Goal: Book appointment/travel/reservation

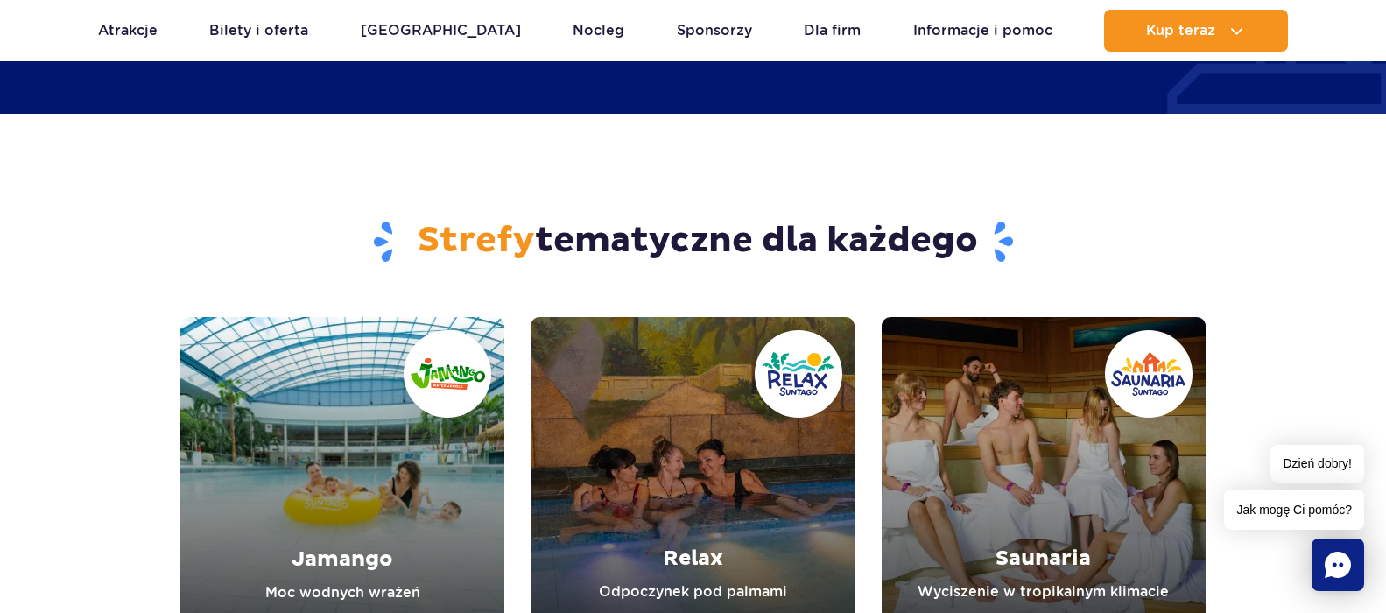
scroll to position [1926, 0]
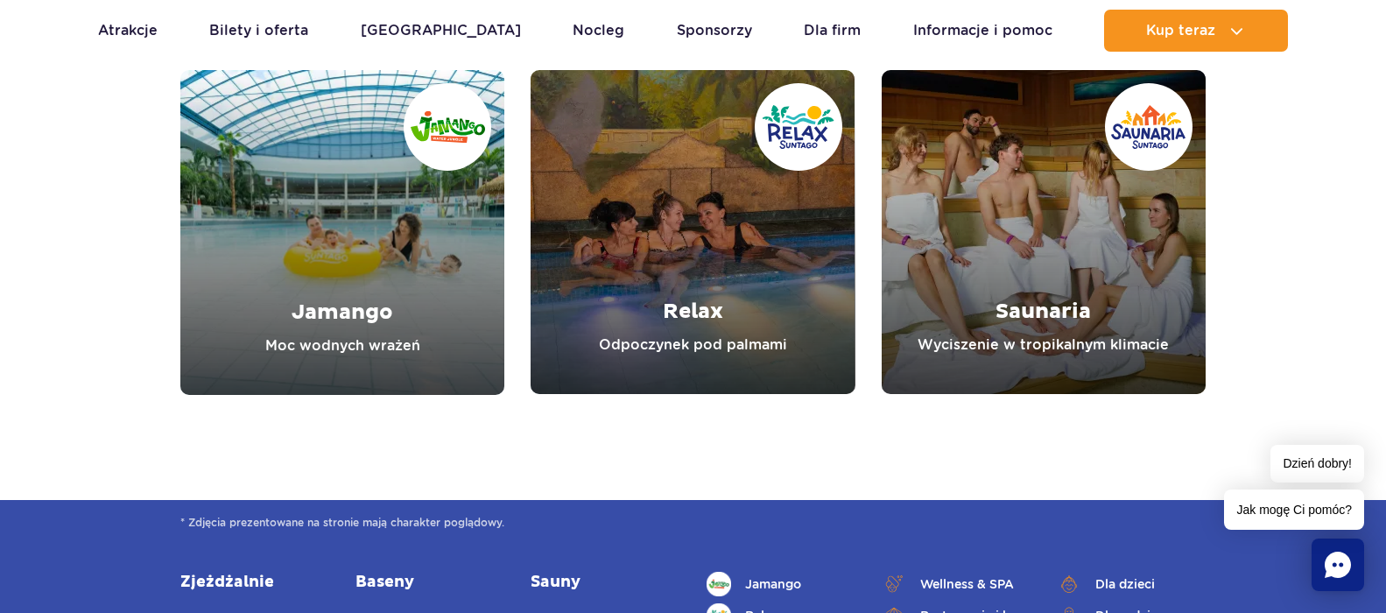
click at [679, 306] on link "Relax" at bounding box center [692, 232] width 324 height 324
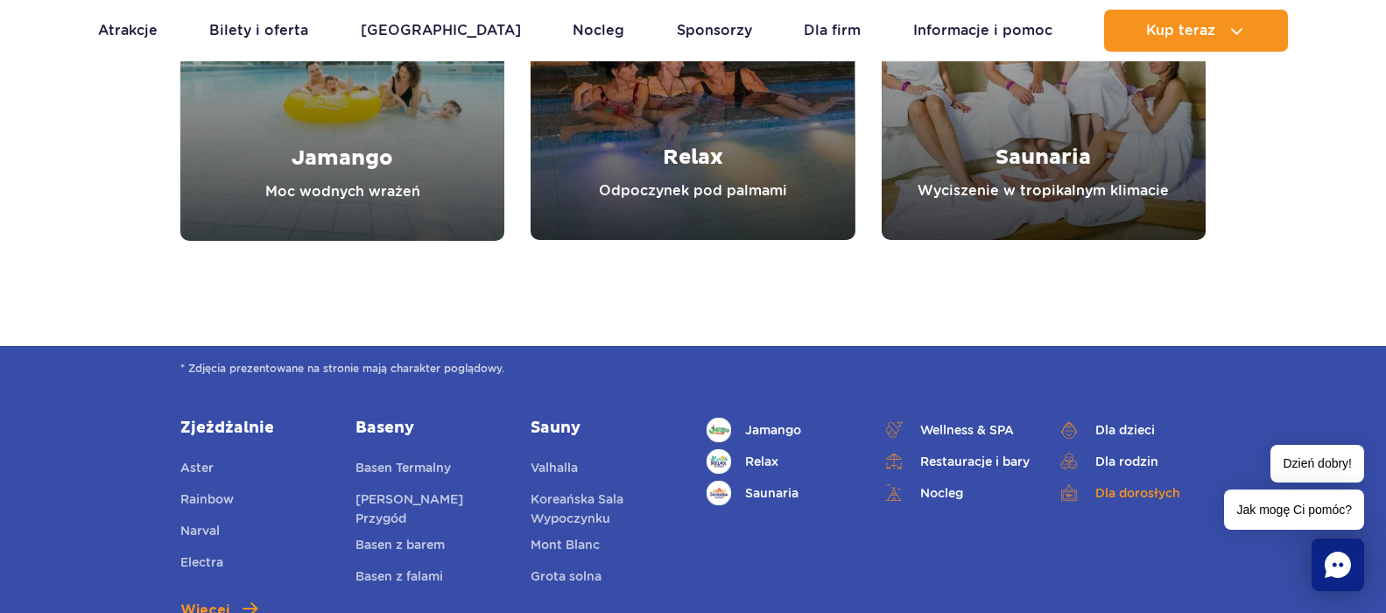
scroll to position [2363, 0]
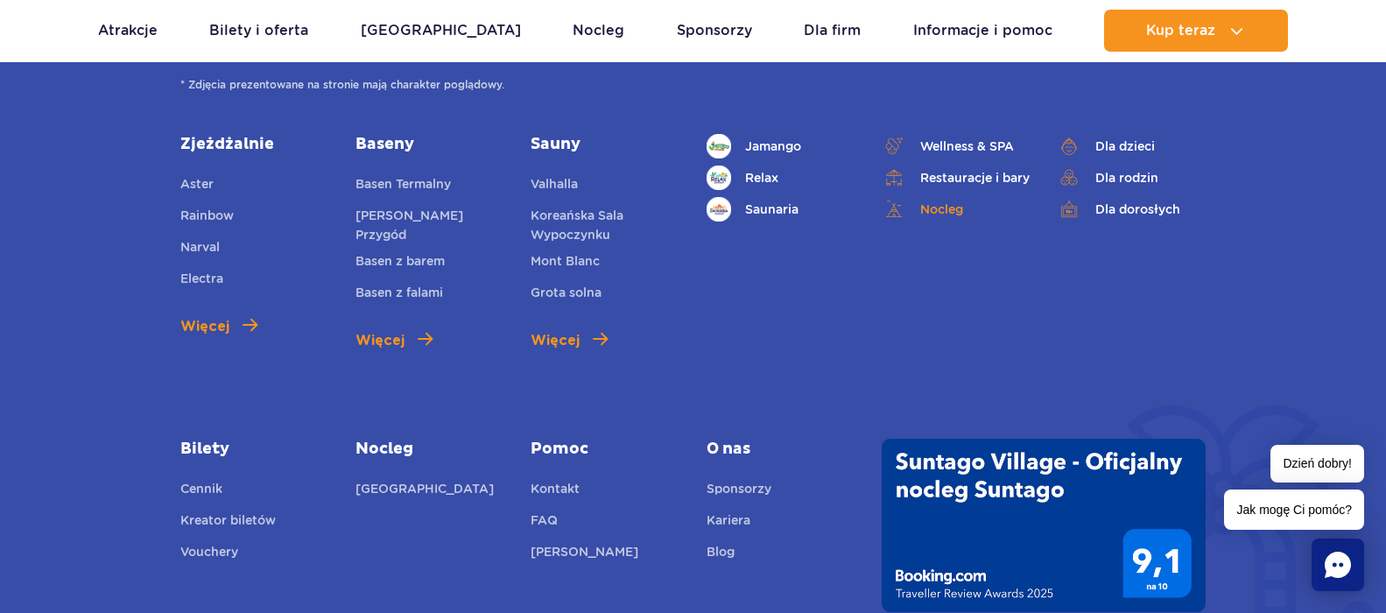
click at [947, 209] on link "Nocleg" at bounding box center [955, 209] width 149 height 25
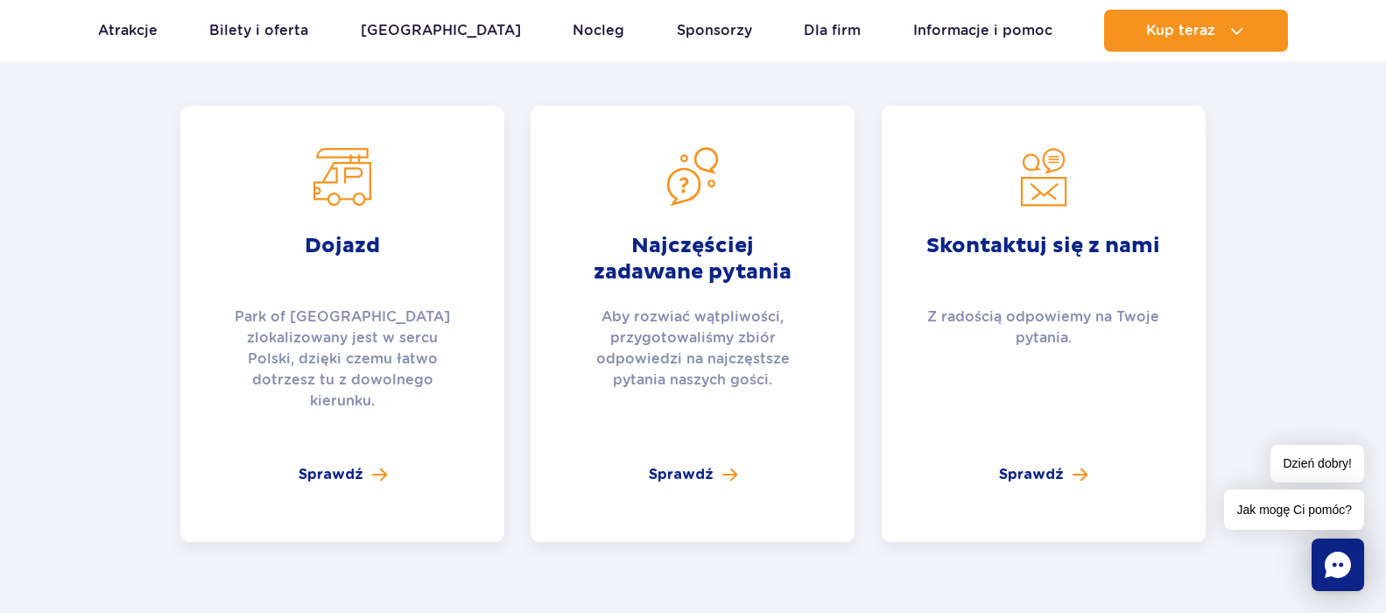
scroll to position [3501, 0]
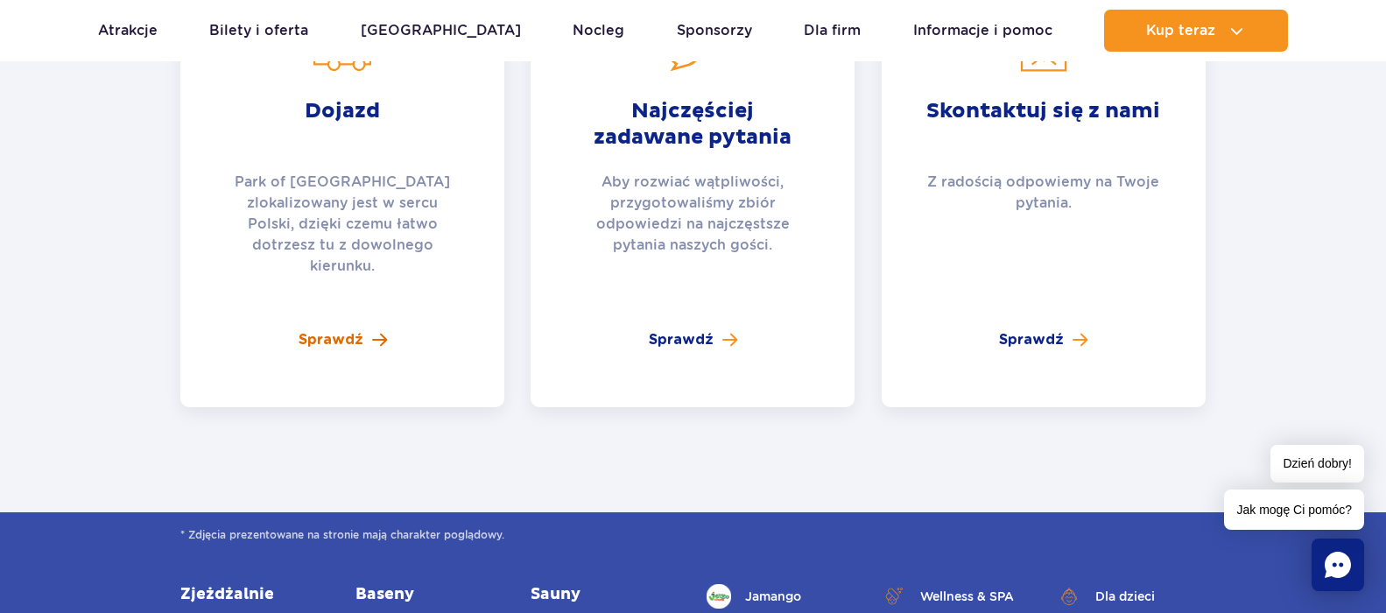
click at [337, 329] on span "Sprawdź" at bounding box center [330, 339] width 65 height 21
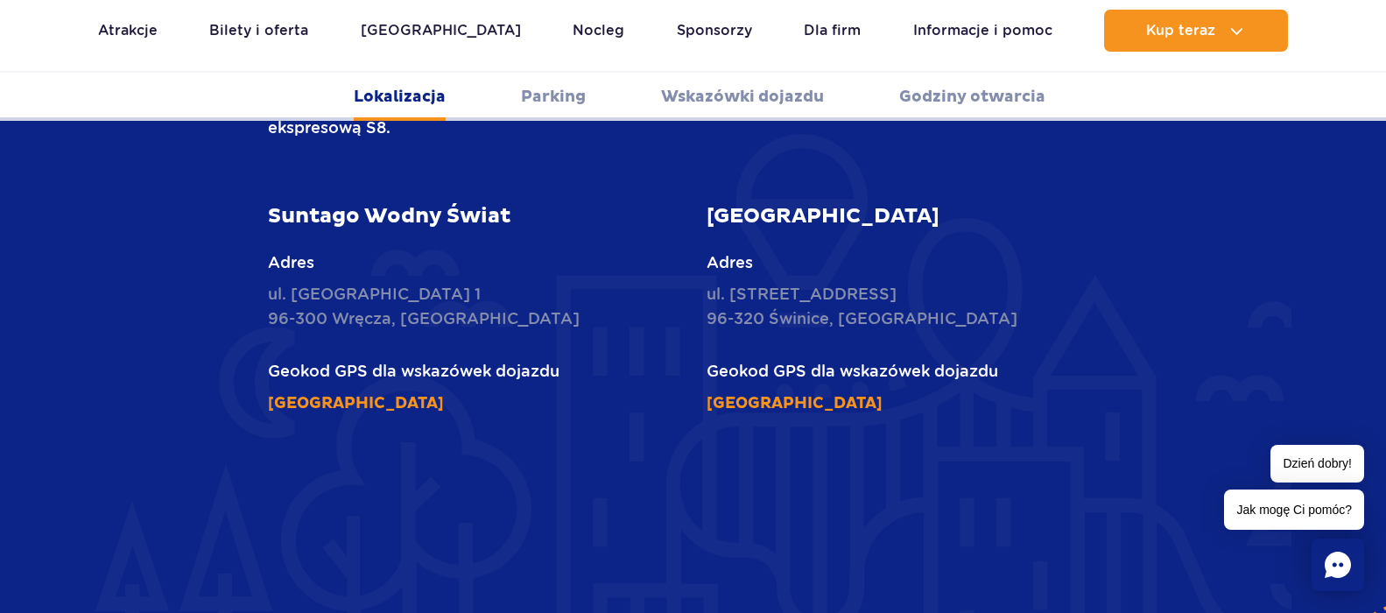
scroll to position [1138, 0]
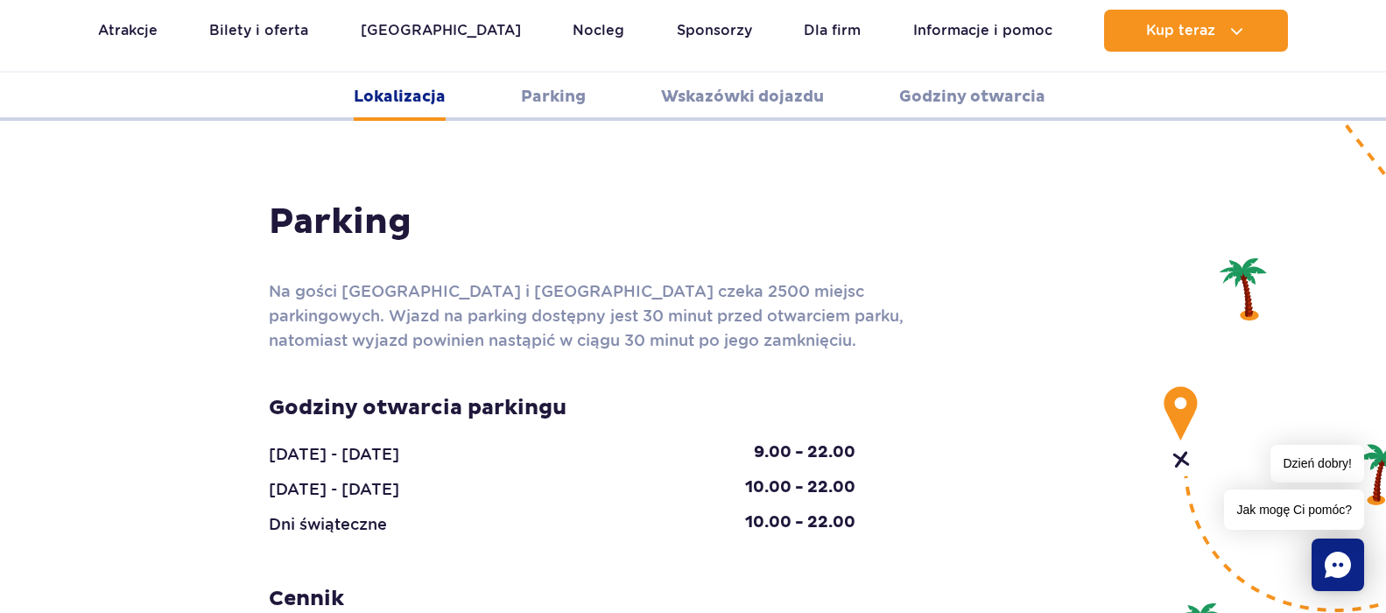
scroll to position [1576, 0]
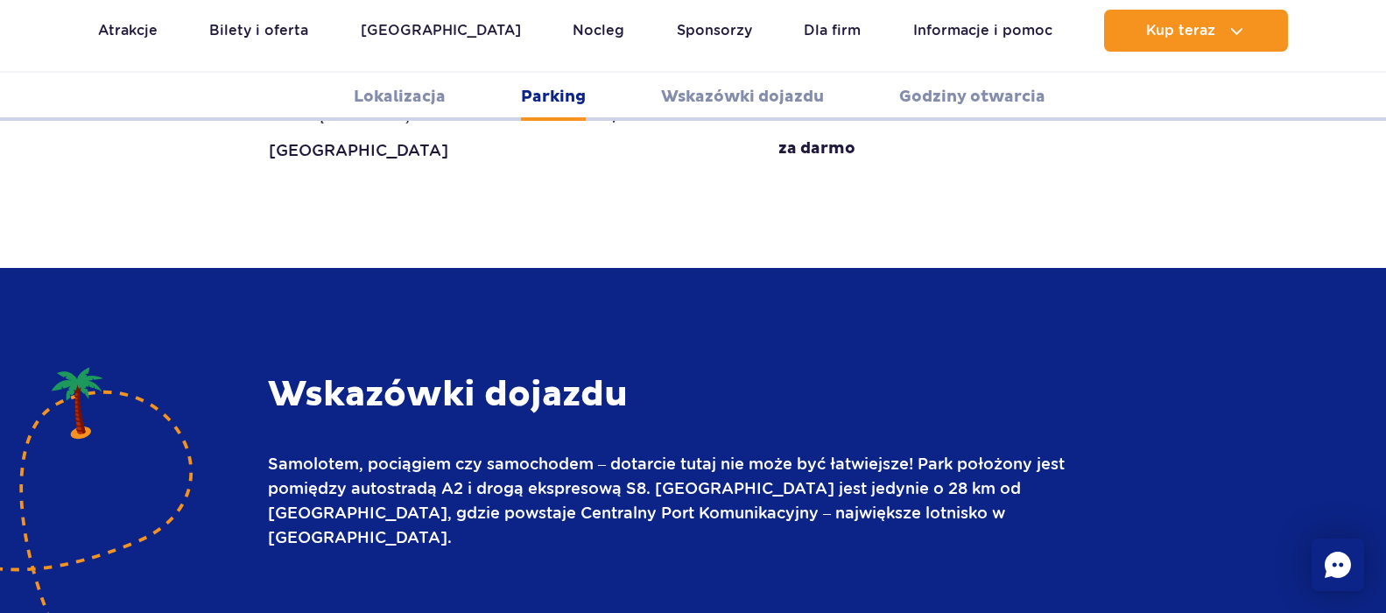
scroll to position [1926, 0]
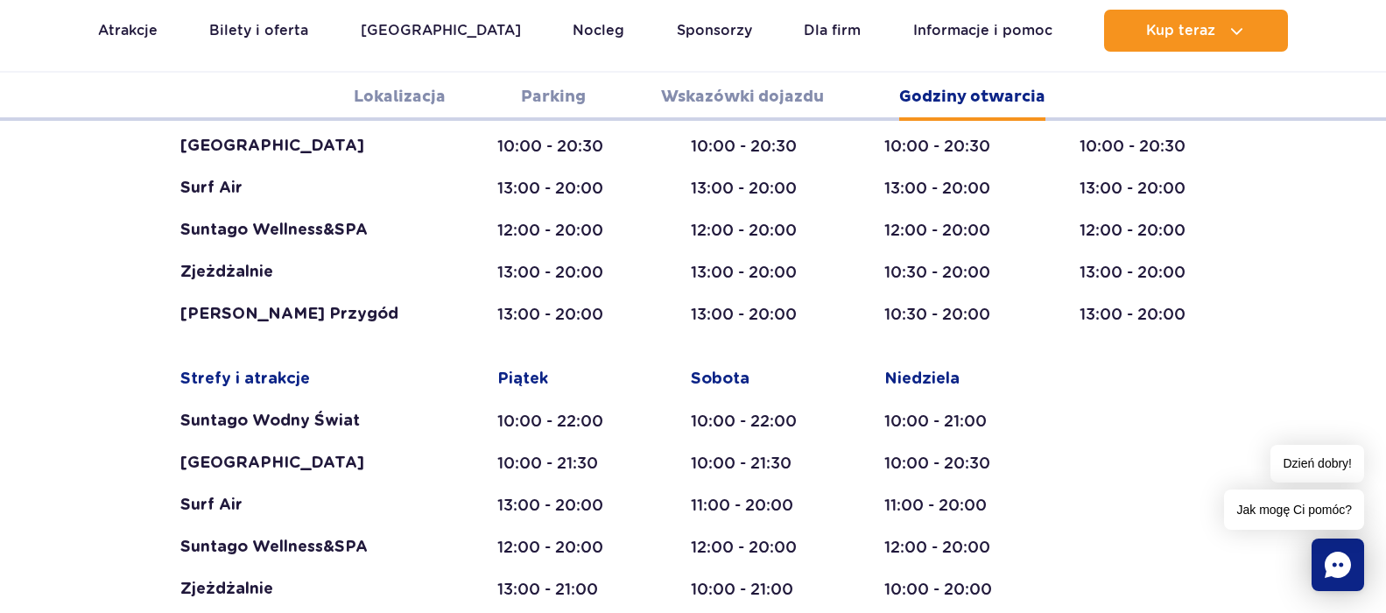
scroll to position [3764, 0]
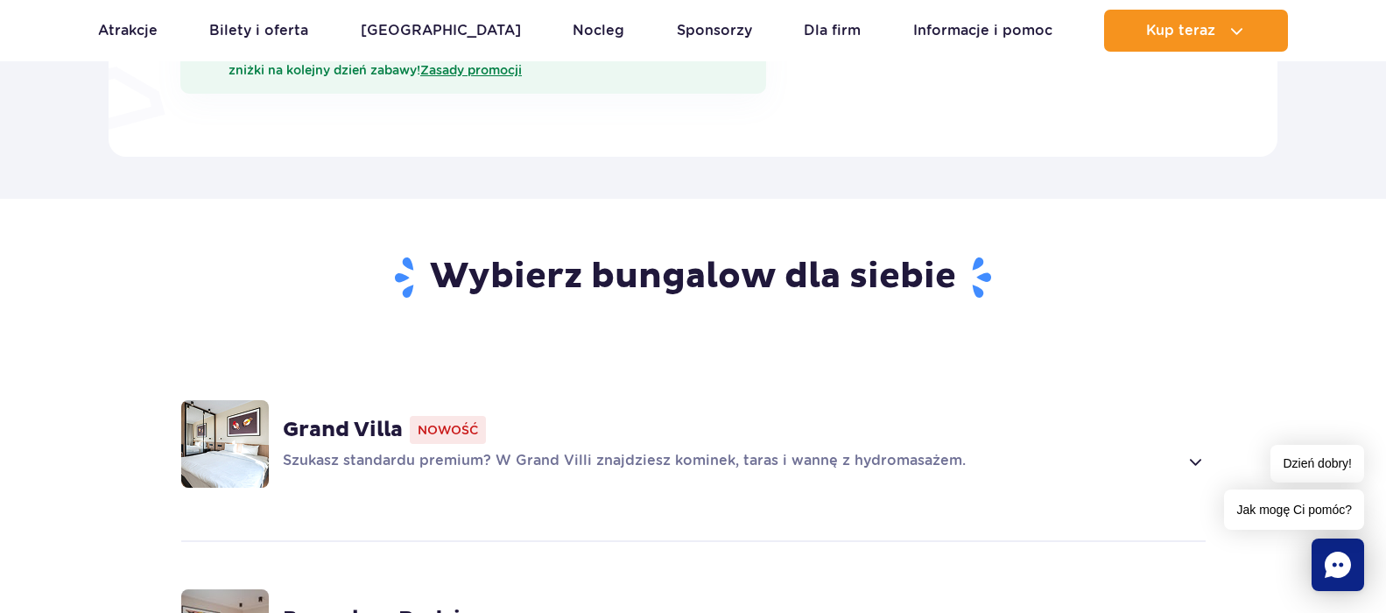
scroll to position [1225, 0]
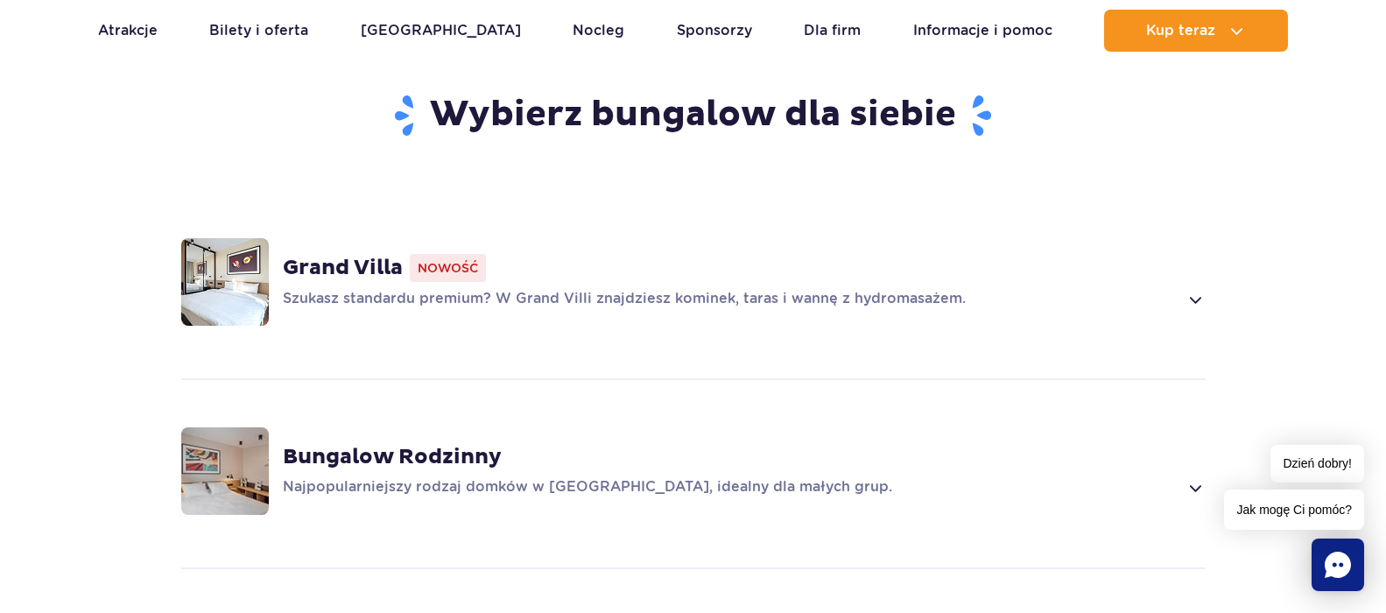
click at [379, 255] on strong "Grand Villa" at bounding box center [343, 268] width 120 height 26
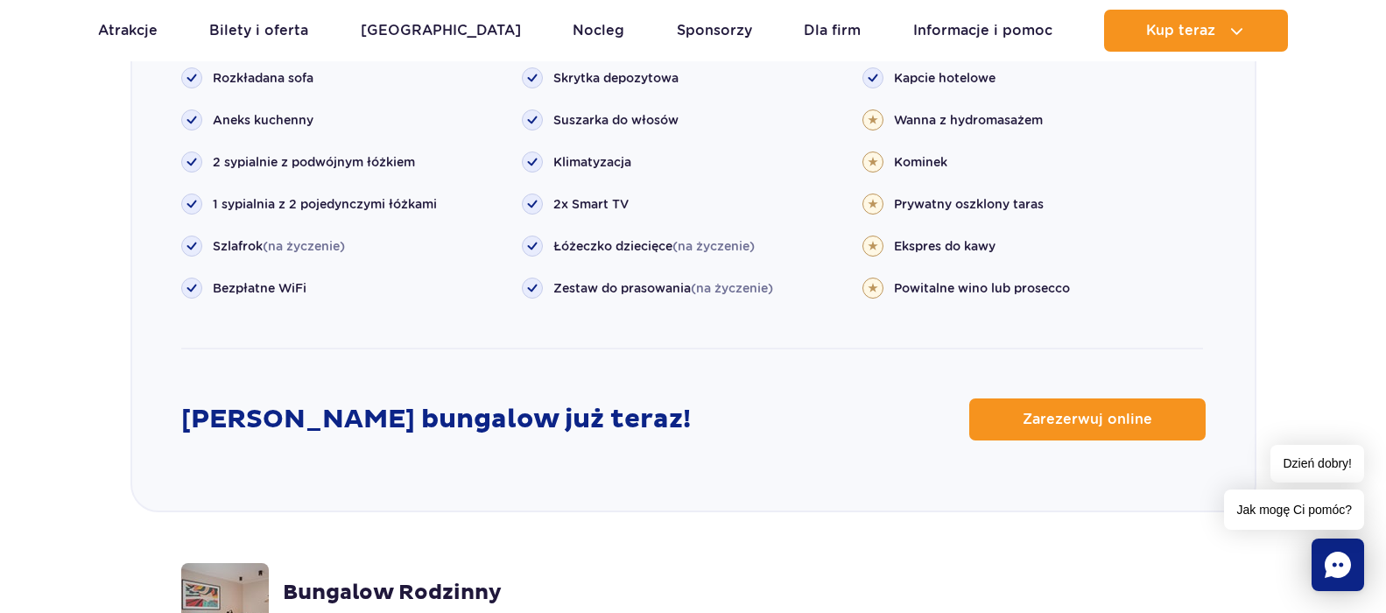
scroll to position [2182, 0]
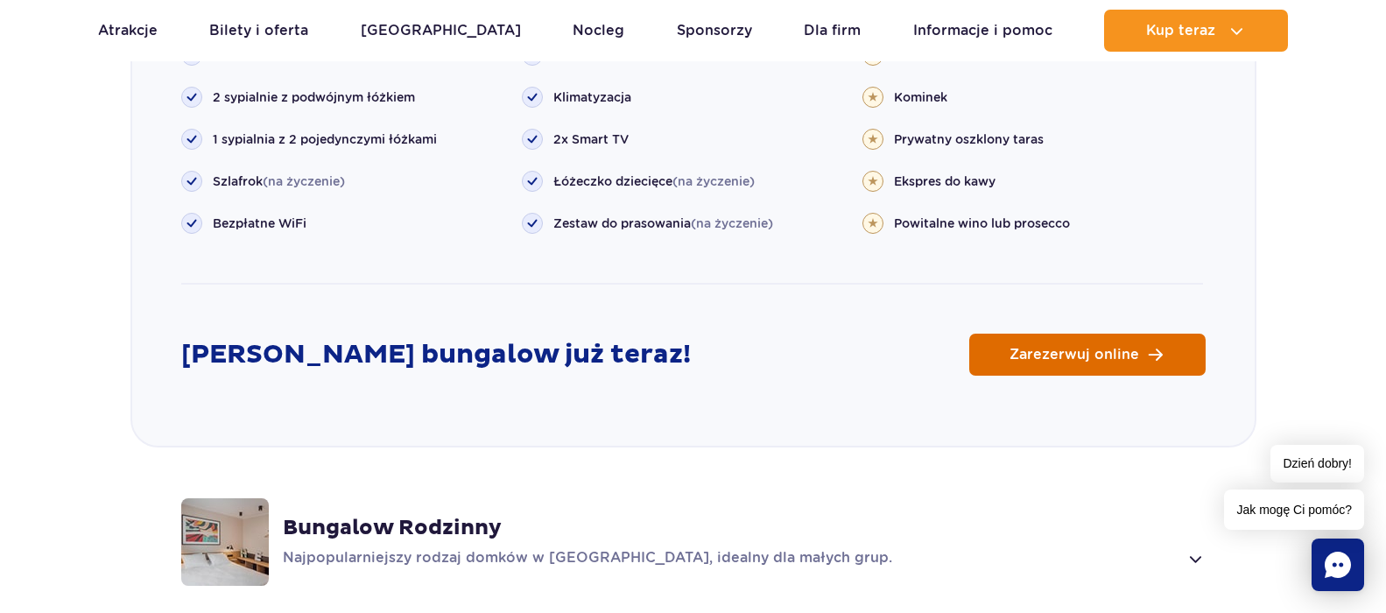
click at [1046, 348] on span "Zarezerwuj online" at bounding box center [1074, 355] width 130 height 14
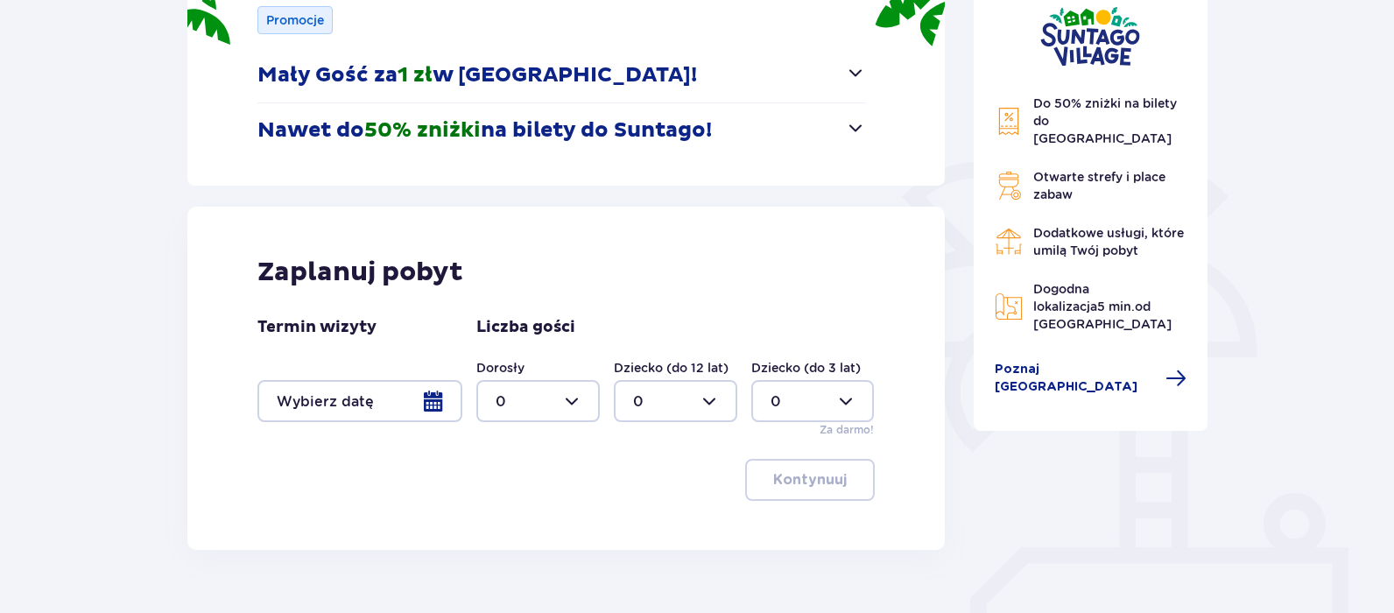
scroll to position [350, 0]
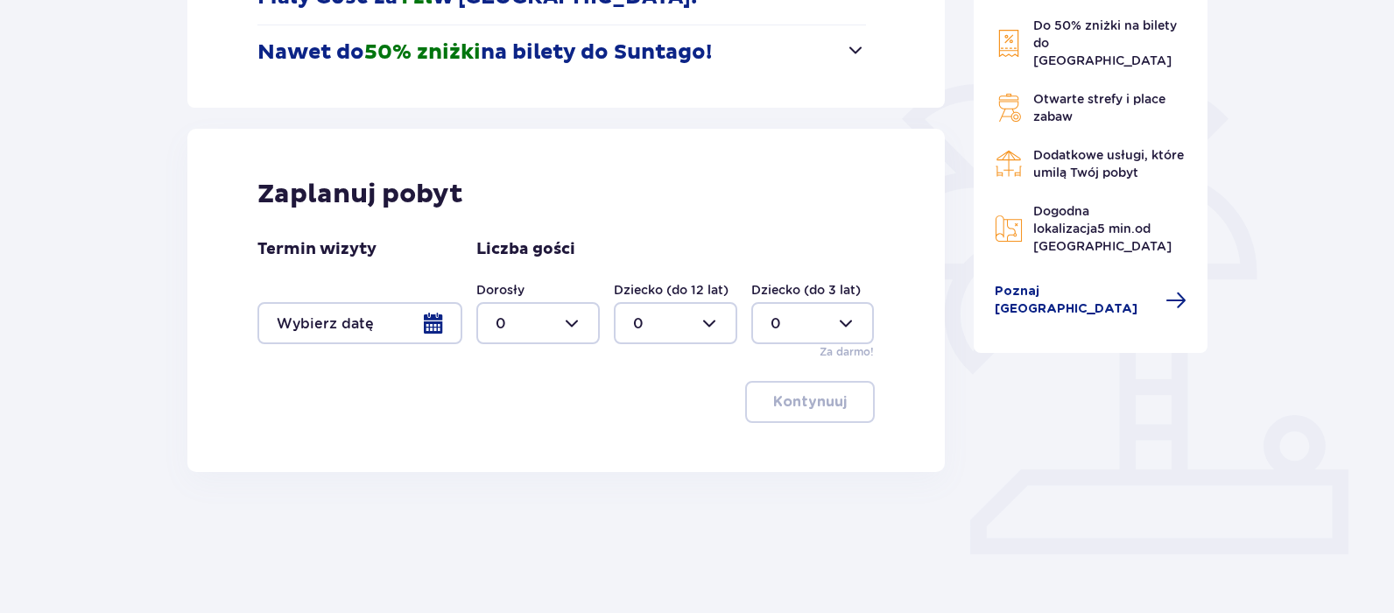
click at [570, 319] on div at bounding box center [537, 323] width 123 height 42
click at [496, 453] on p "2" at bounding box center [499, 449] width 9 height 19
type input "2"
click at [427, 319] on div at bounding box center [359, 323] width 205 height 42
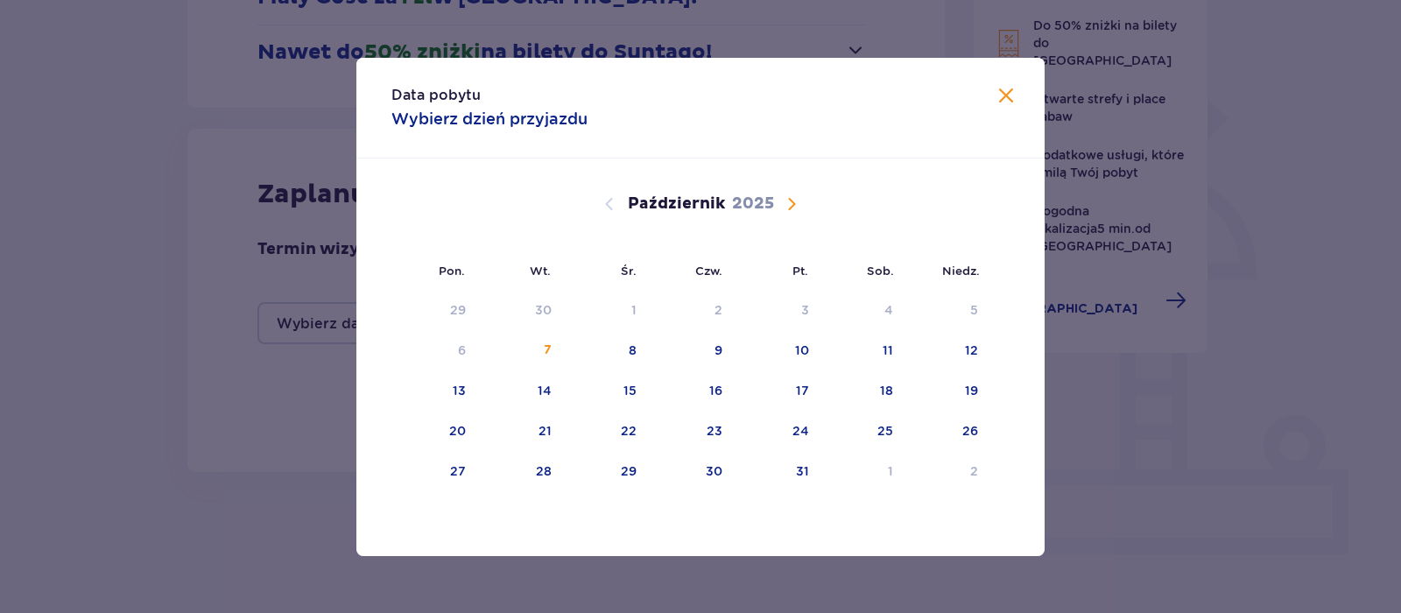
click at [789, 201] on span "Następny miesiąc" at bounding box center [791, 203] width 21 height 21
click at [891, 342] on div "8" at bounding box center [860, 351] width 85 height 39
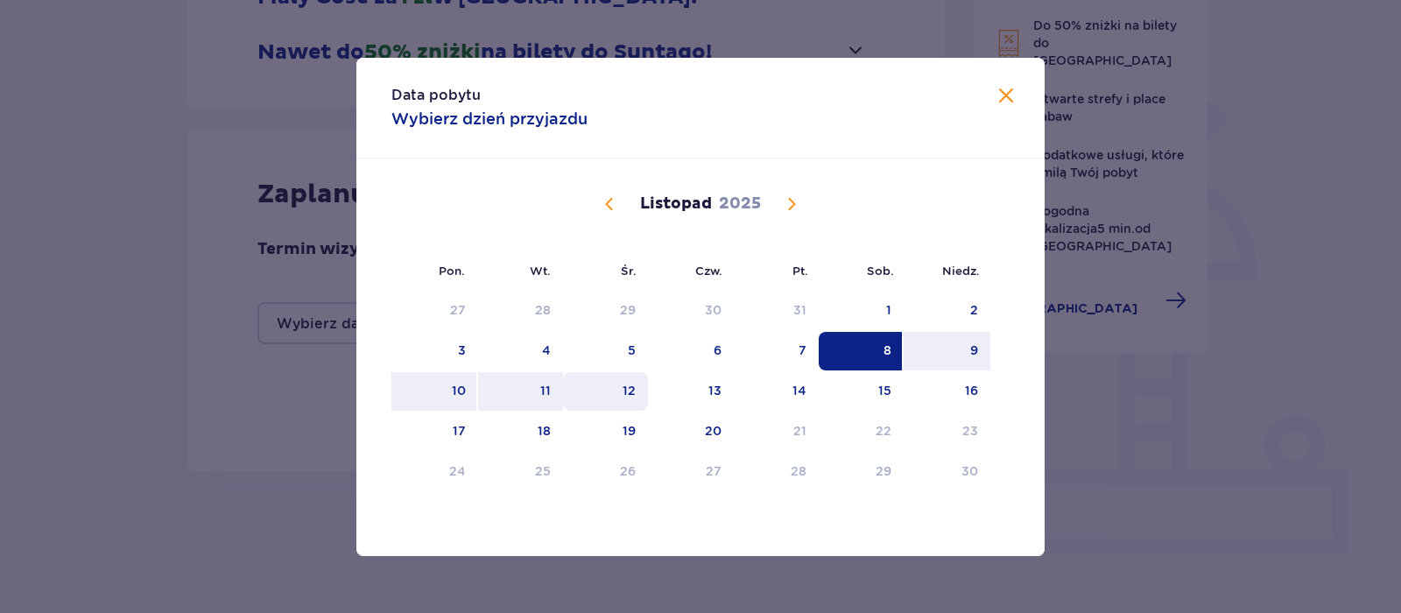
drag, startPoint x: 534, startPoint y: 387, endPoint x: 572, endPoint y: 397, distance: 39.9
click at [534, 386] on div "11" at bounding box center [520, 391] width 85 height 39
type input "[DATE] - [DATE]"
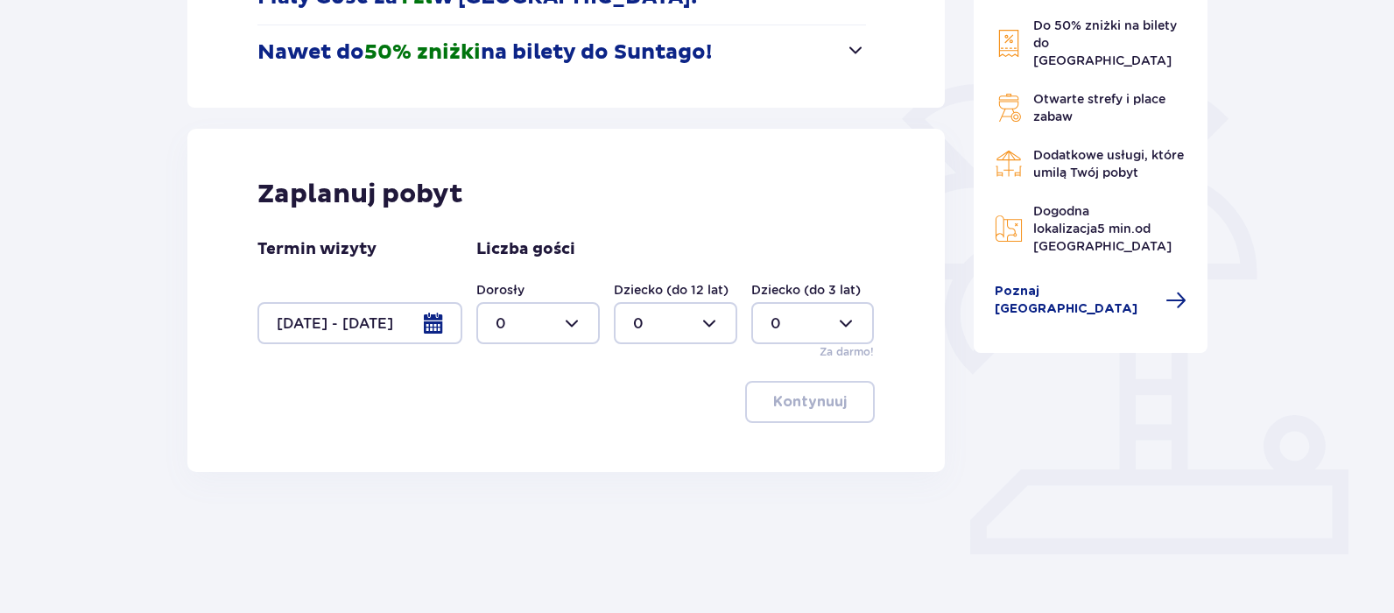
click at [569, 319] on div at bounding box center [537, 323] width 123 height 42
click at [506, 447] on div "2" at bounding box center [537, 449] width 85 height 19
click at [811, 392] on p "Kontynuuj" at bounding box center [810, 401] width 74 height 19
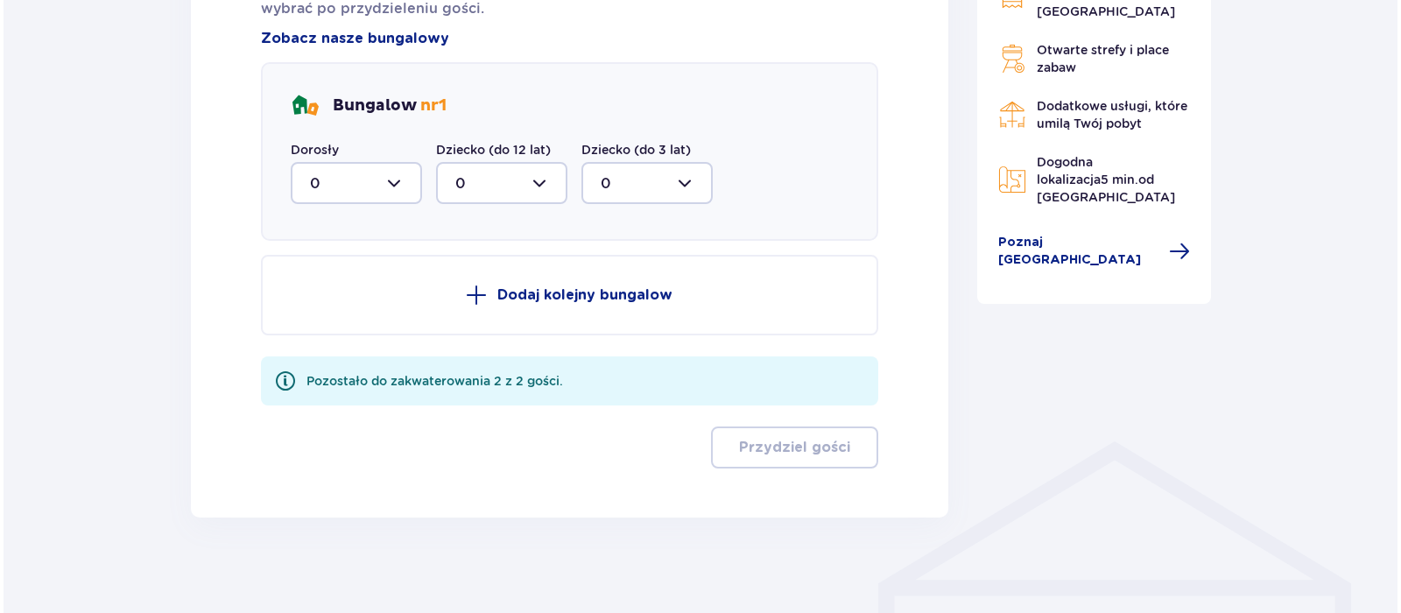
scroll to position [990, 0]
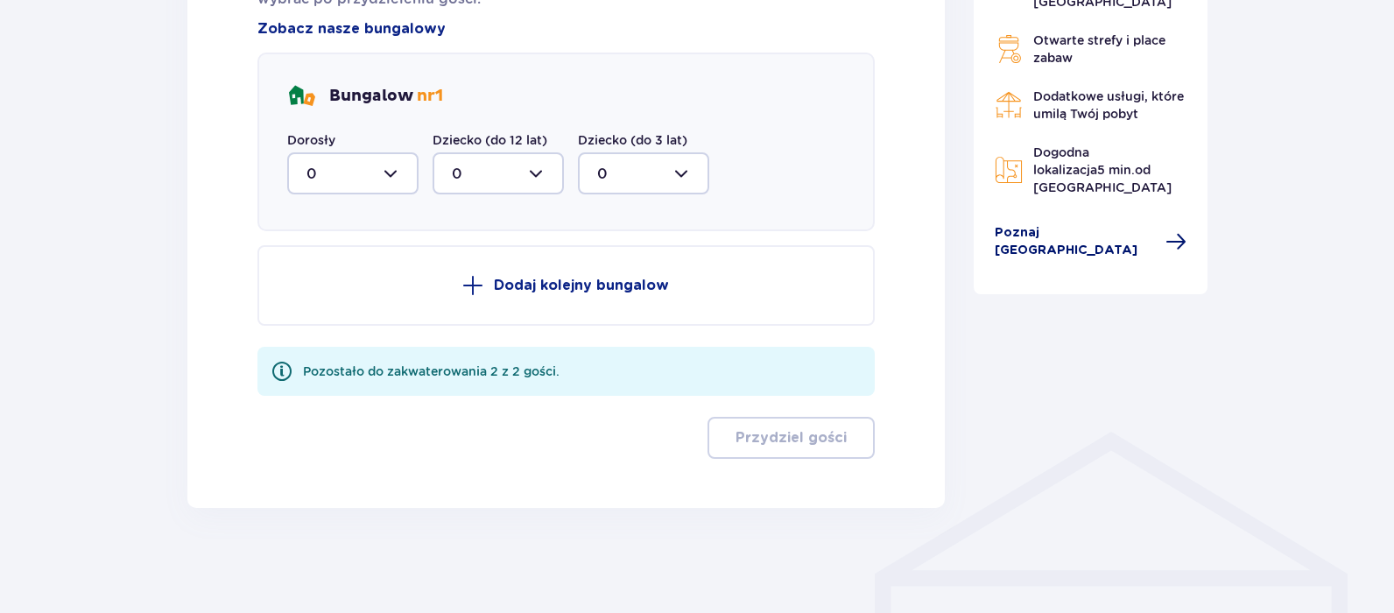
click at [1076, 251] on span "Poznaj [GEOGRAPHIC_DATA]" at bounding box center [1074, 241] width 161 height 35
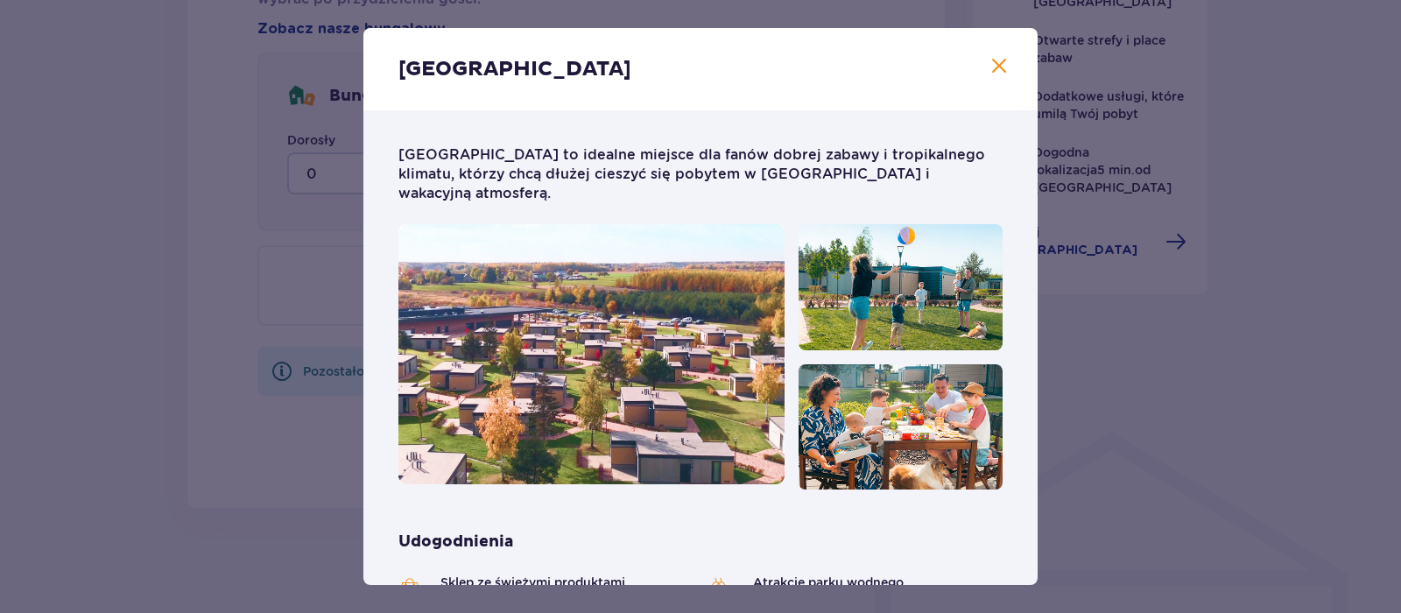
click at [994, 67] on span "Zamknij" at bounding box center [998, 66] width 21 height 21
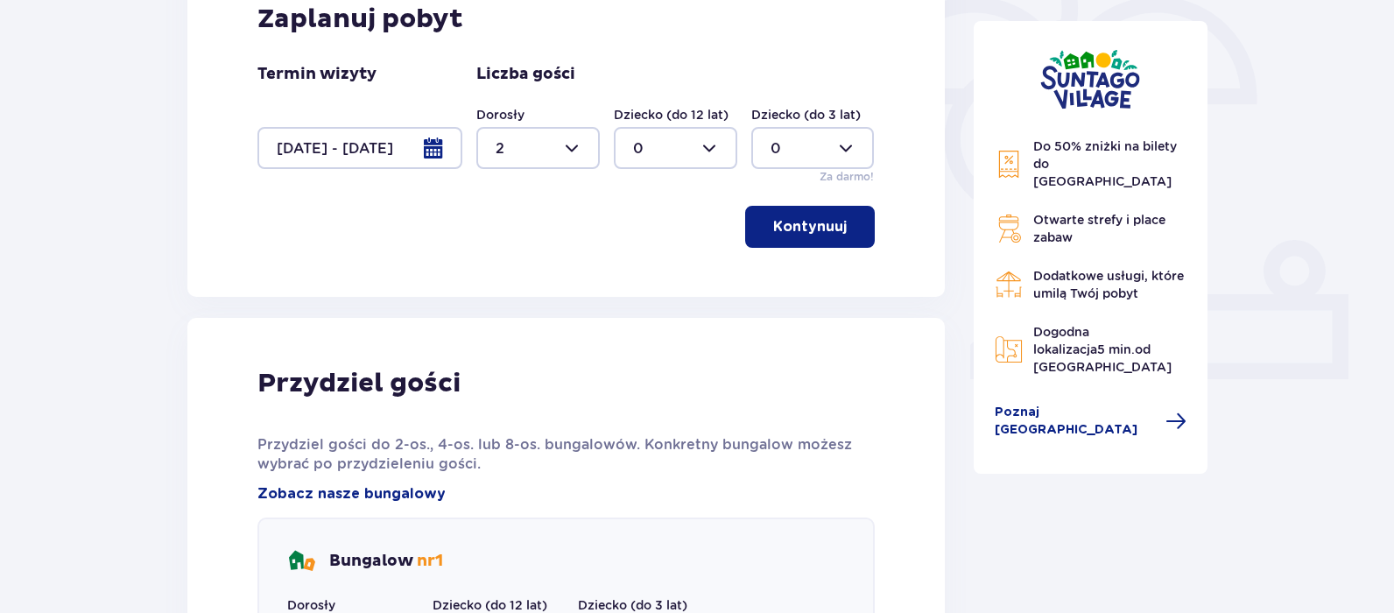
scroll to position [115, 0]
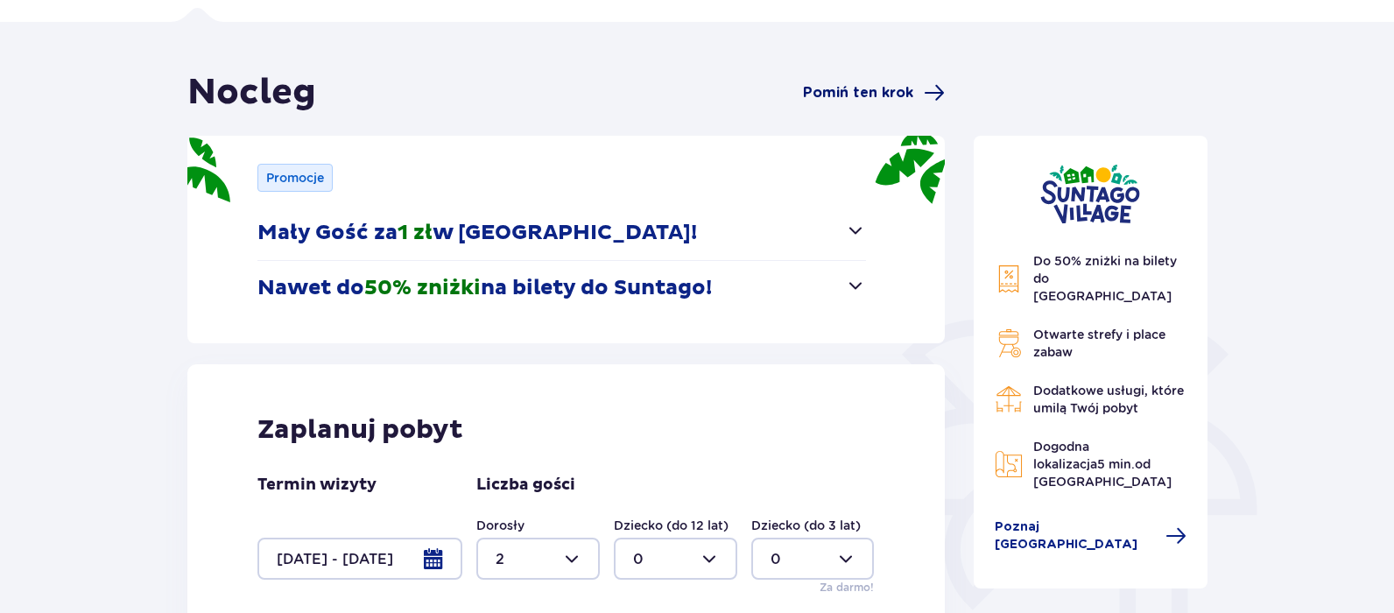
click at [899, 89] on span "Pomiń ten krok" at bounding box center [858, 92] width 110 height 19
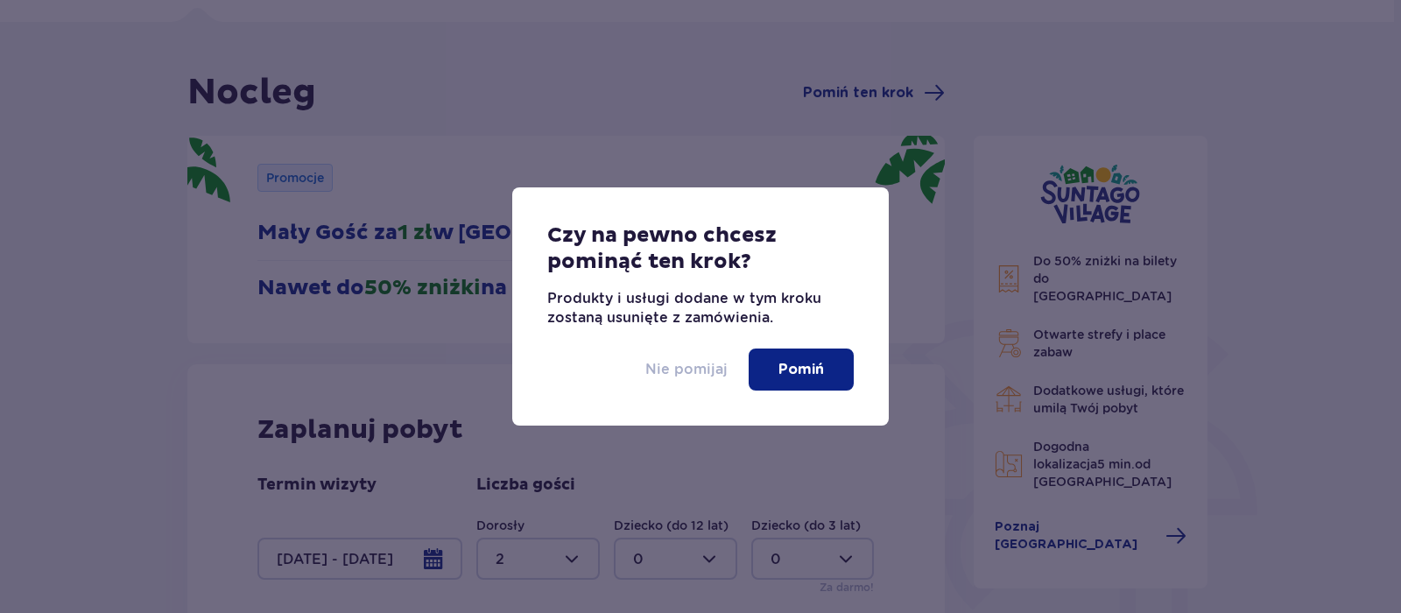
click at [699, 362] on p "Nie pomijaj" at bounding box center [686, 369] width 82 height 19
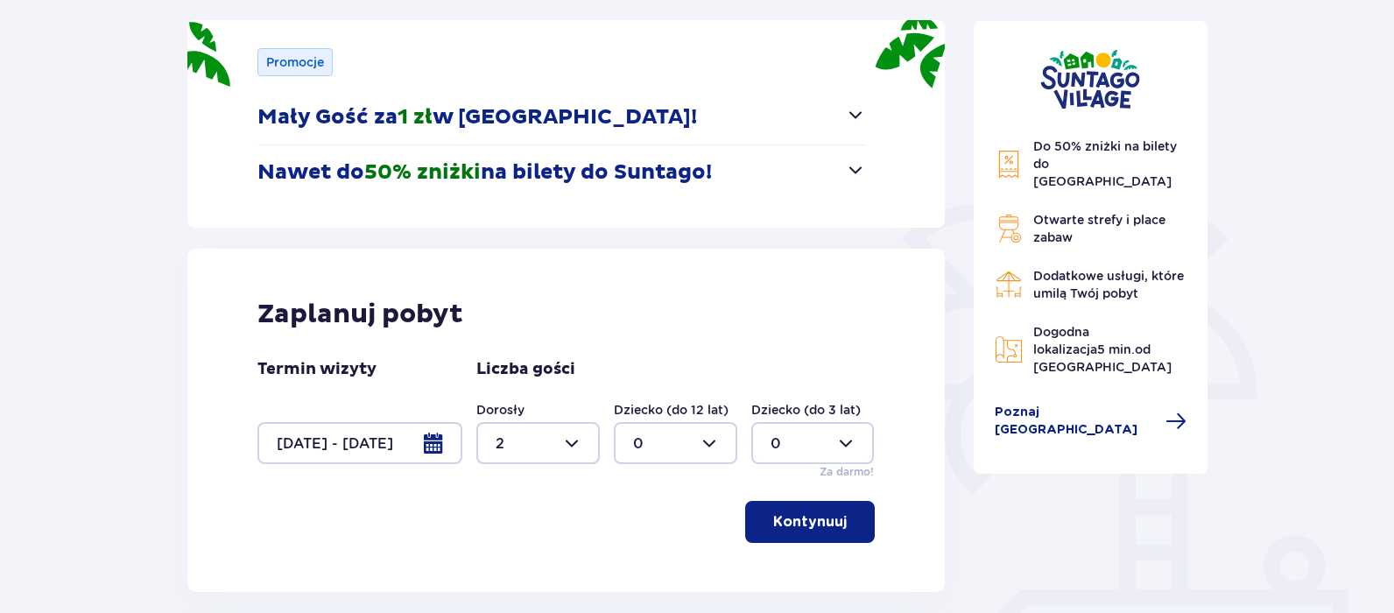
scroll to position [377, 0]
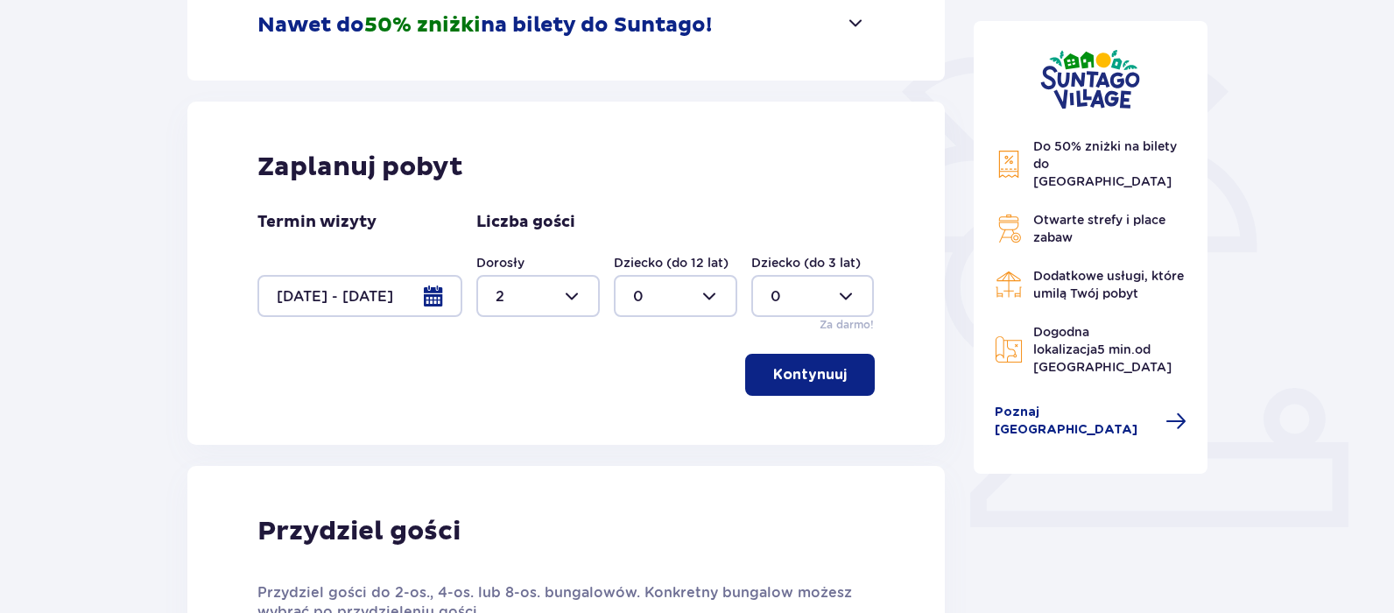
click at [830, 361] on button "Kontynuuj" at bounding box center [810, 375] width 130 height 42
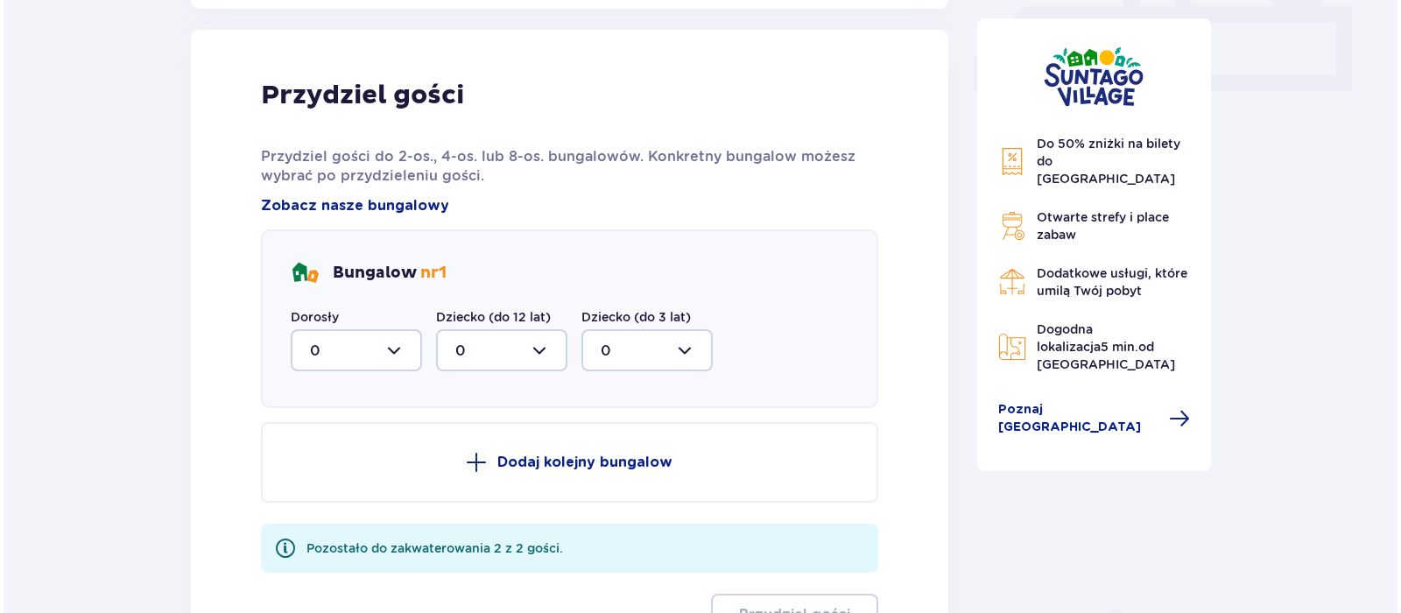
scroll to position [822, 0]
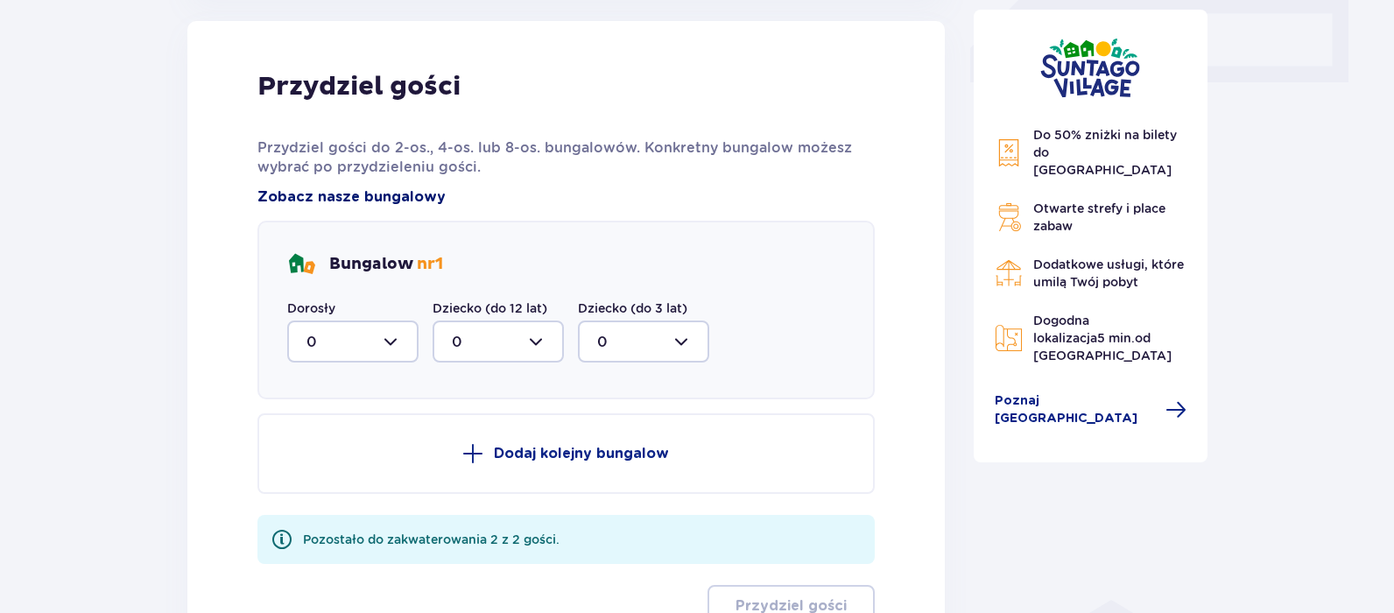
click at [374, 193] on span "Zobacz nasze bungalowy" at bounding box center [351, 196] width 188 height 19
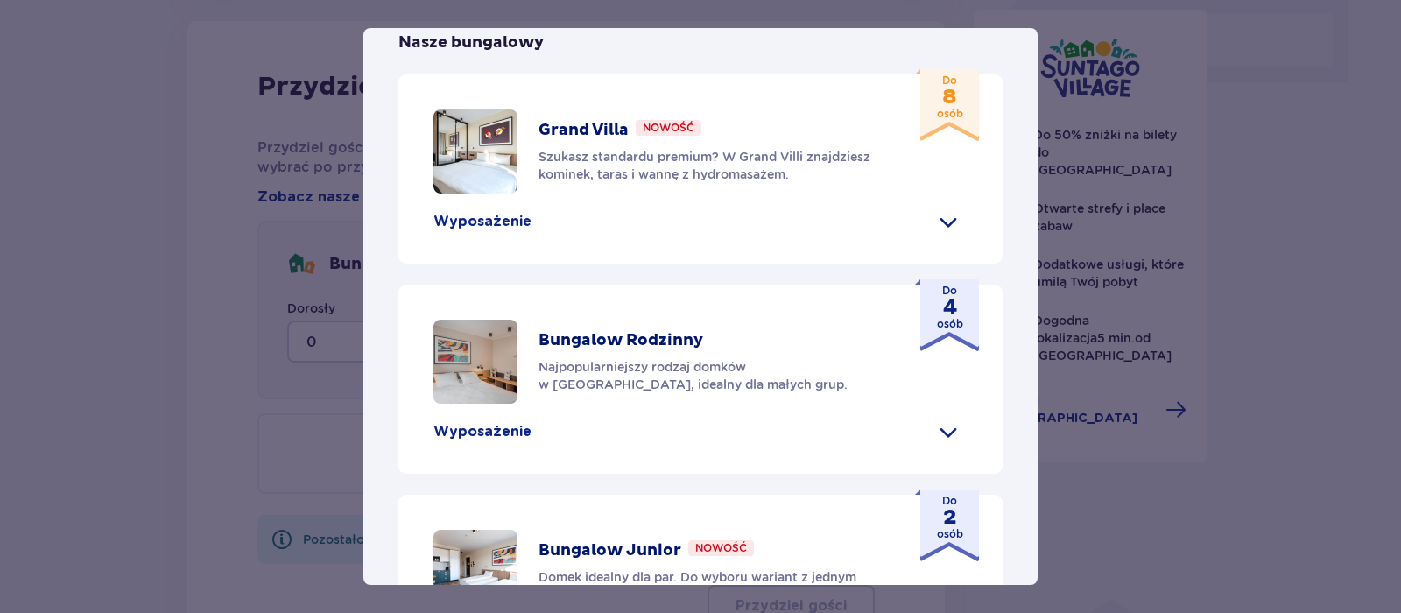
scroll to position [913, 0]
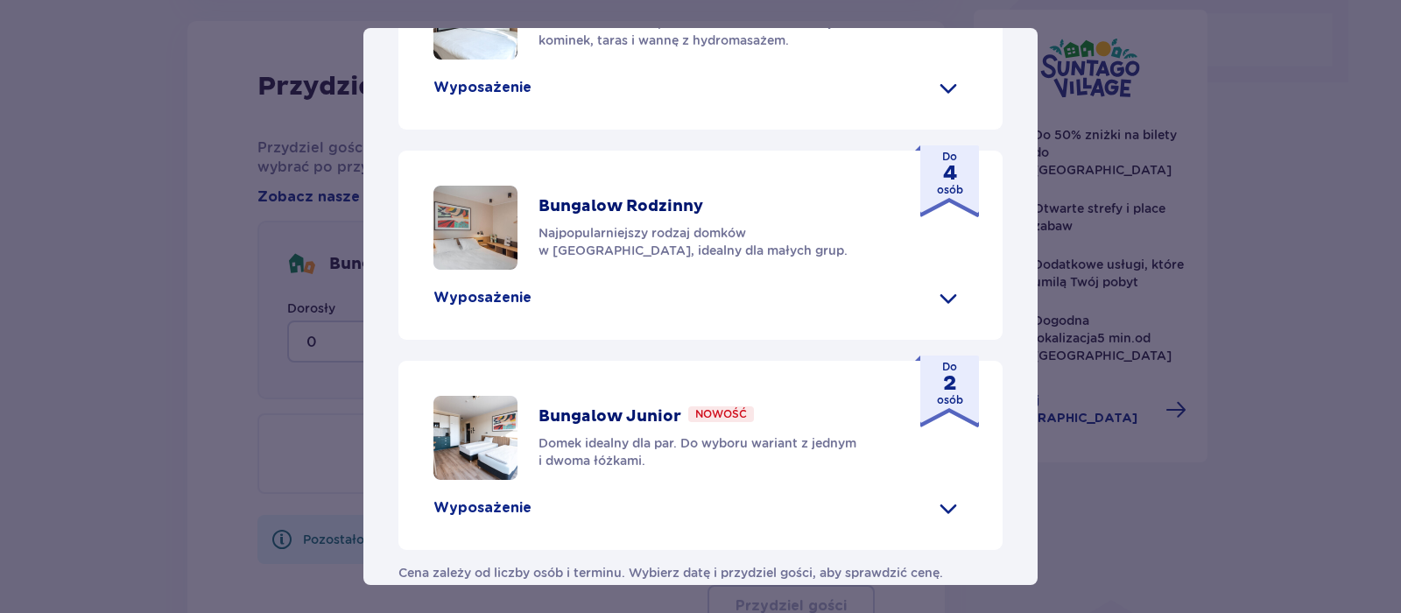
click at [939, 494] on span at bounding box center [948, 508] width 28 height 28
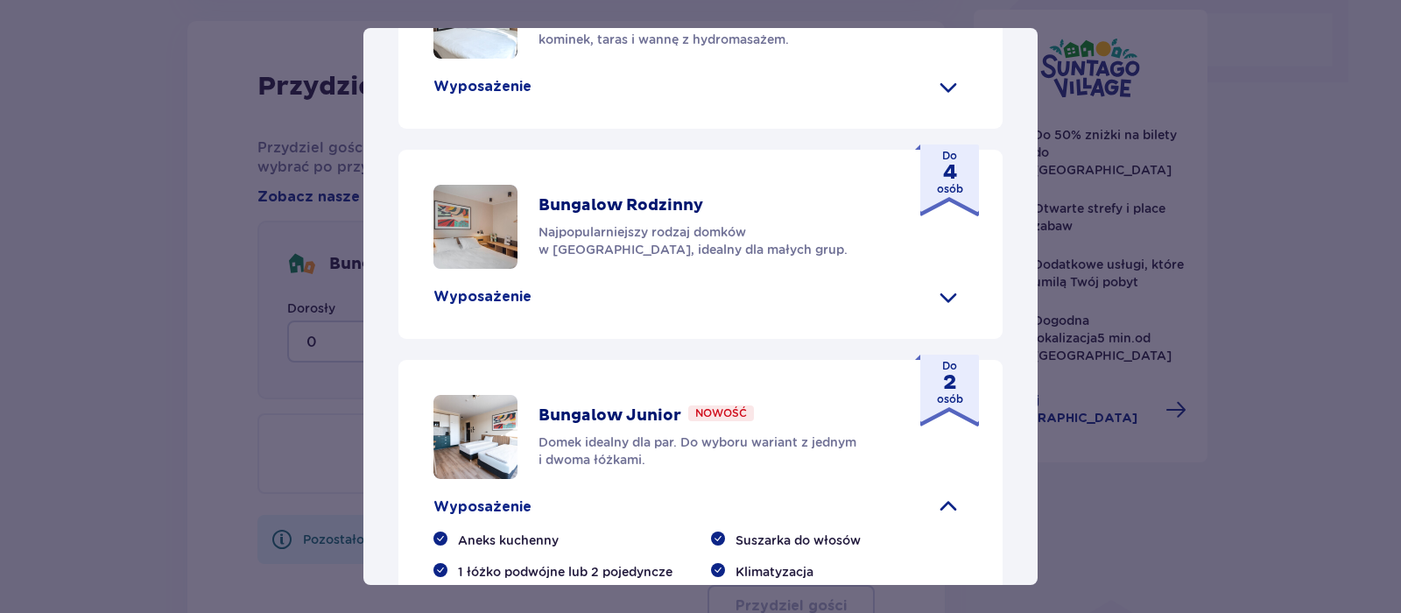
scroll to position [748, 0]
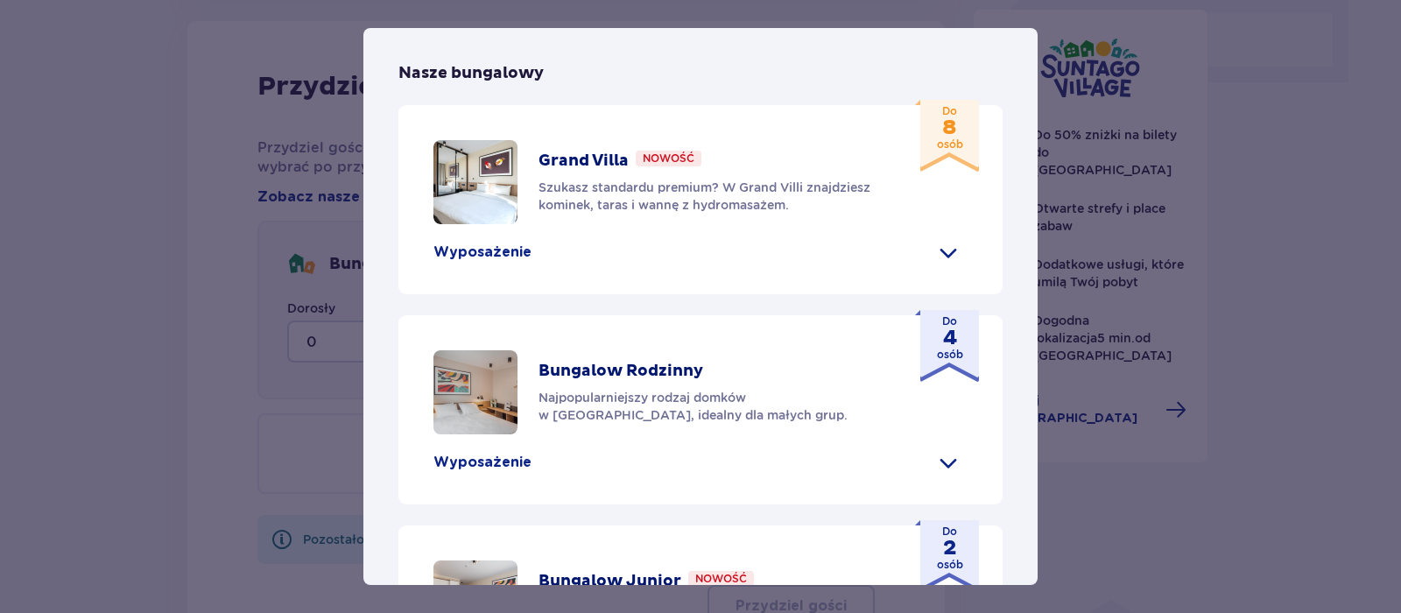
click at [938, 322] on p "Do 4 osób" at bounding box center [950, 337] width 26 height 49
click at [474, 453] on p "Wyposażenie" at bounding box center [482, 462] width 98 height 19
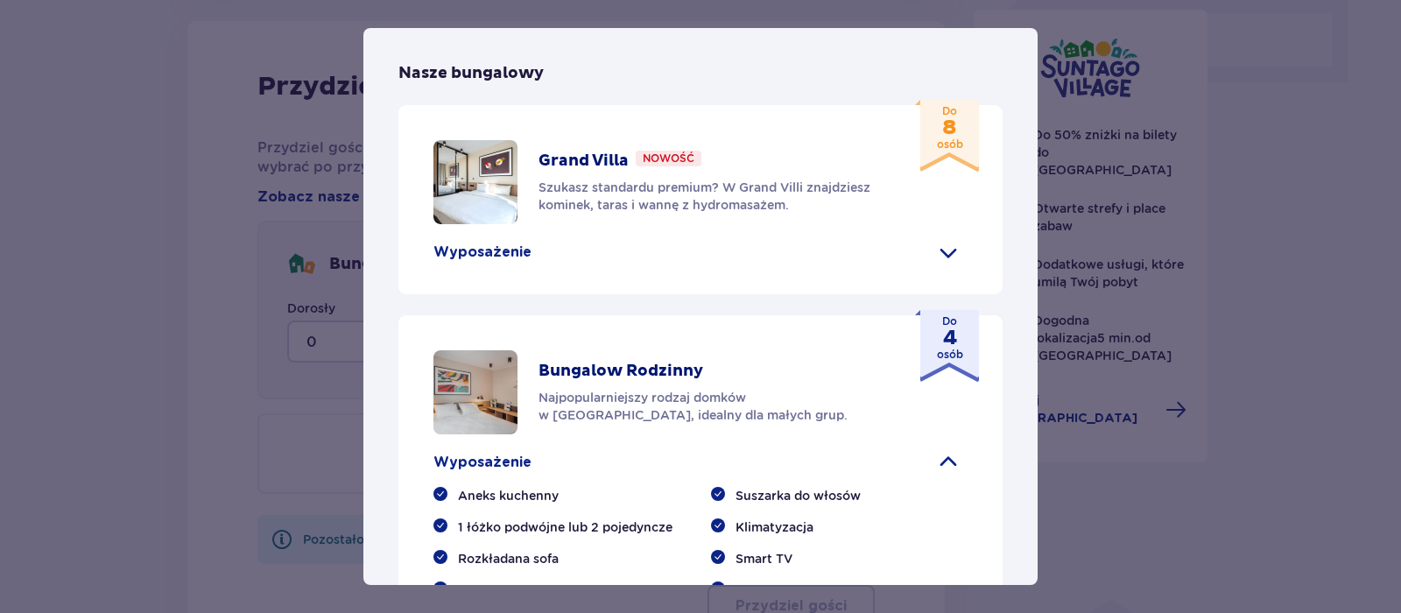
click at [625, 361] on div "Bungalow Rodzinny Najpopularniejszy rodzaj domków w [GEOGRAPHIC_DATA], idealny …" at bounding box center [712, 392] width 348 height 63
click at [628, 361] on p "Bungalow Rodzinny" at bounding box center [620, 371] width 165 height 21
click at [459, 350] on img at bounding box center [475, 392] width 84 height 84
drag, startPoint x: 508, startPoint y: 351, endPoint x: 590, endPoint y: 235, distance: 142.6
click at [510, 350] on img at bounding box center [475, 392] width 84 height 84
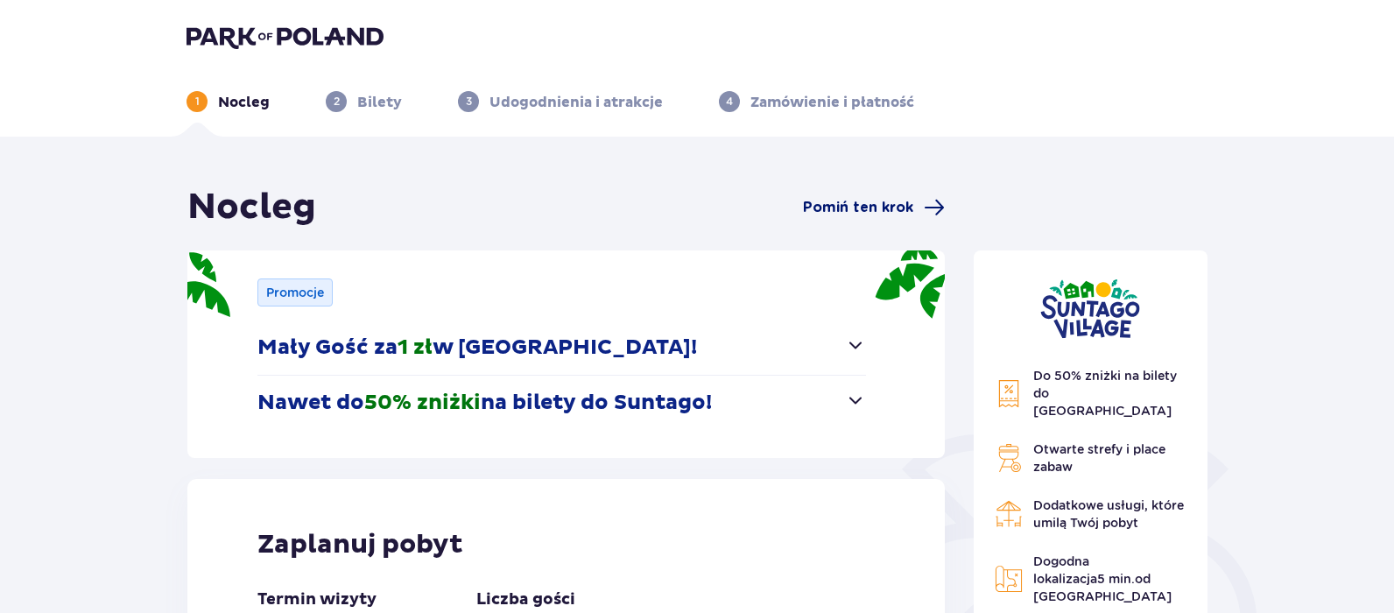
click at [861, 205] on span "Pomiń ten krok" at bounding box center [858, 207] width 110 height 19
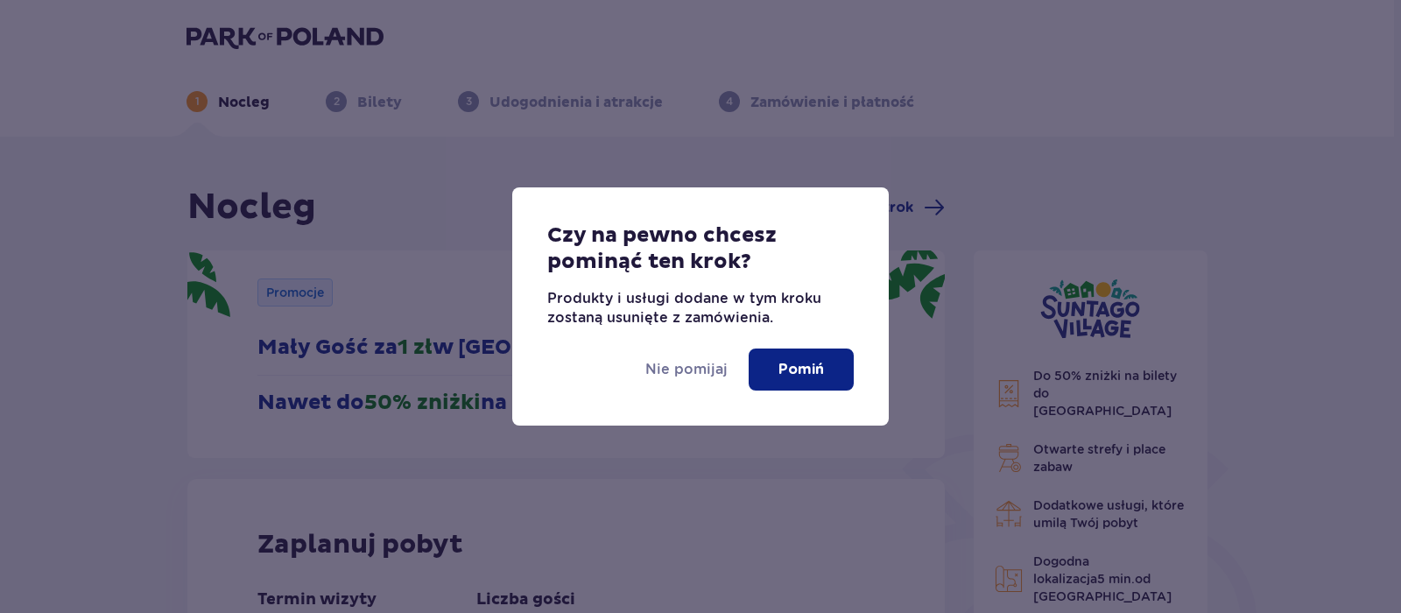
click at [1010, 134] on div "Czy na pewno chcesz pominąć ten krok? Produkty i usługi dodane w tym kroku zost…" at bounding box center [700, 306] width 1401 height 613
drag, startPoint x: 672, startPoint y: 363, endPoint x: 735, endPoint y: 296, distance: 92.3
click at [673, 362] on p "Nie pomijaj" at bounding box center [686, 369] width 82 height 19
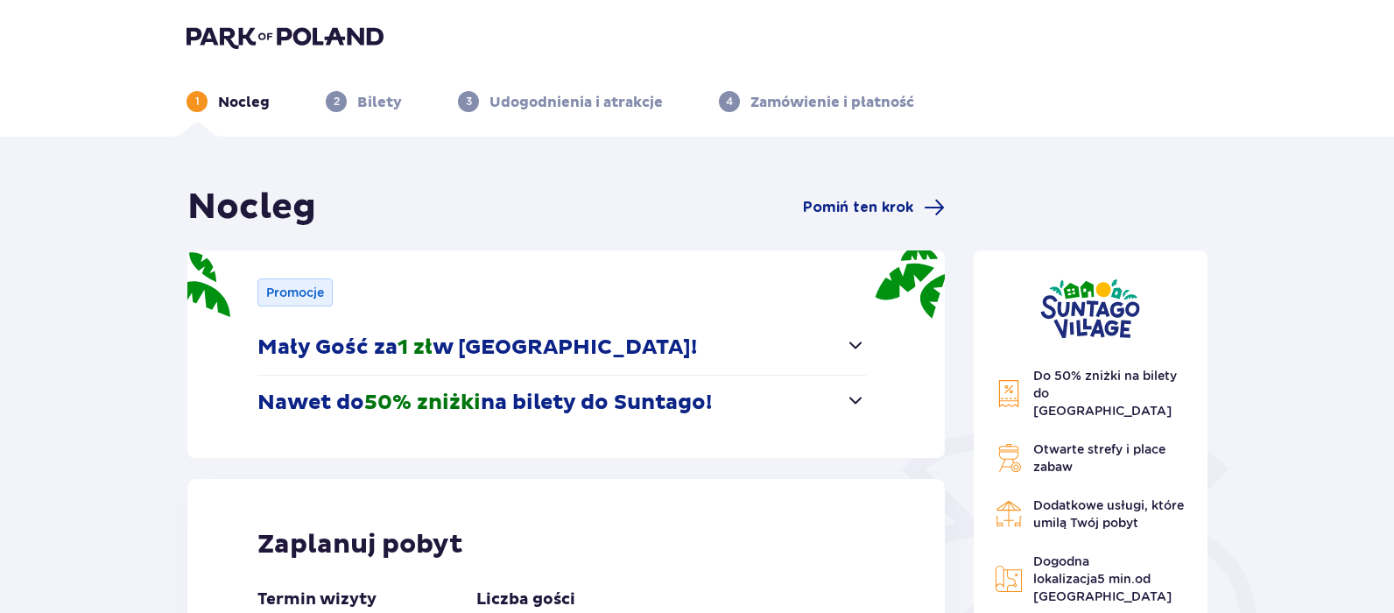
click at [836, 95] on p "Zamówienie i płatność" at bounding box center [832, 102] width 164 height 19
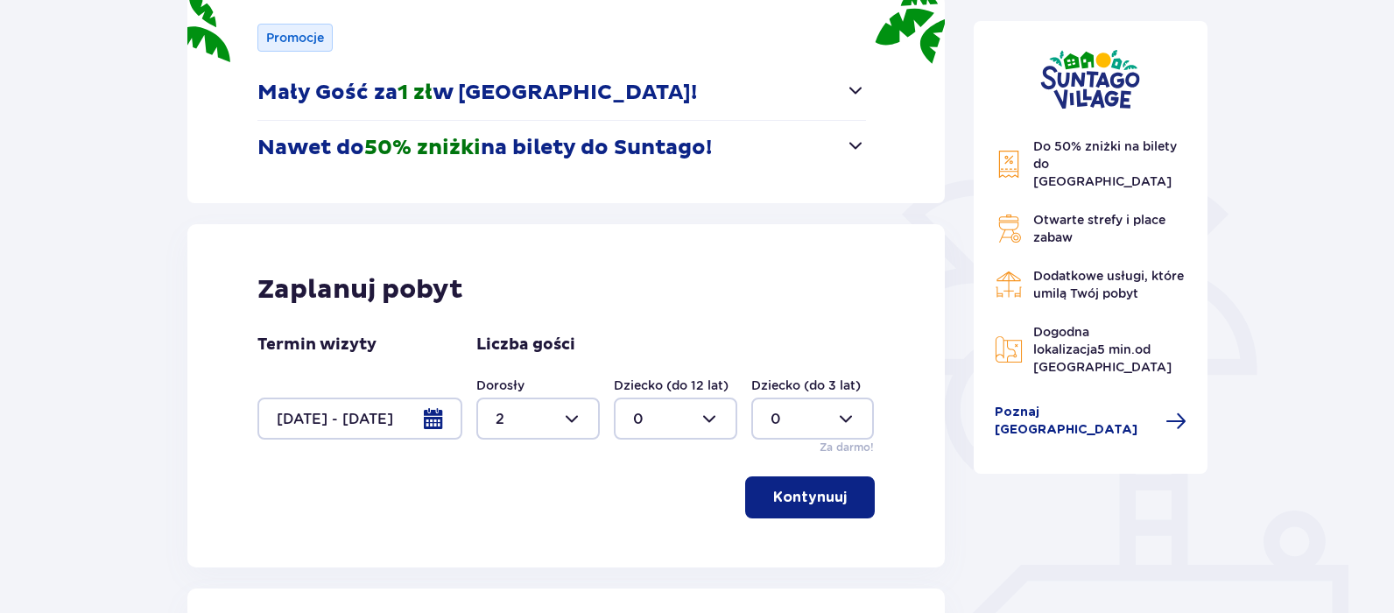
scroll to position [438, 0]
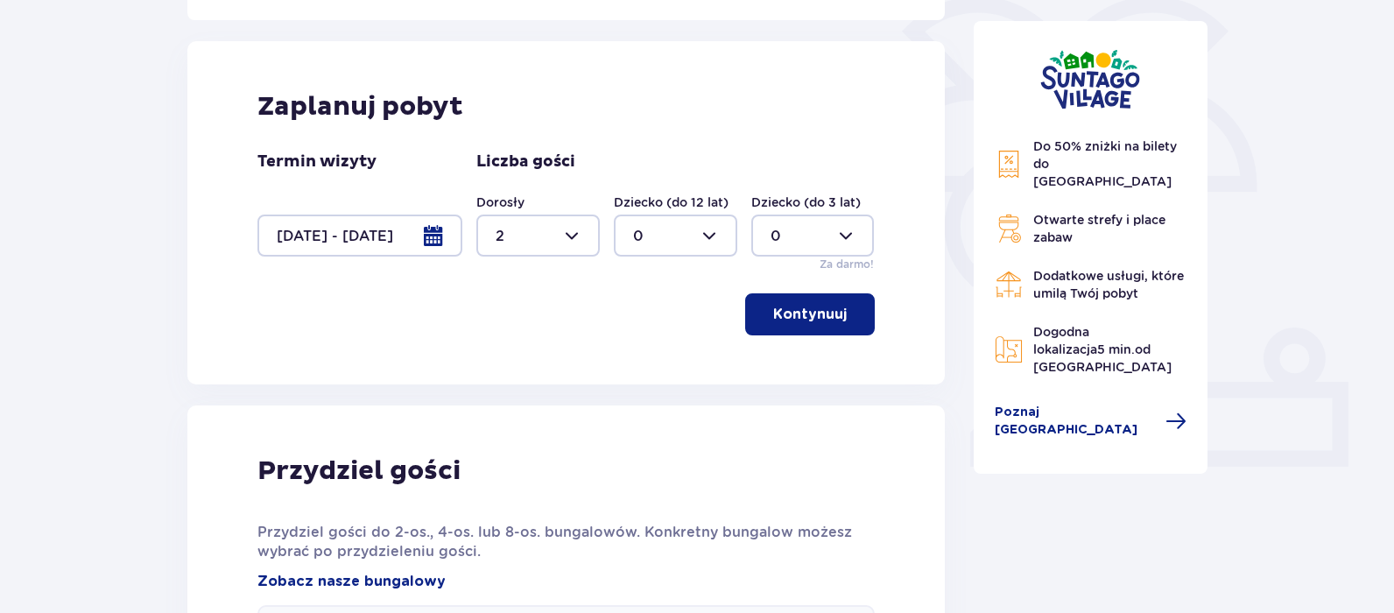
click at [714, 235] on div at bounding box center [675, 235] width 123 height 42
click at [712, 235] on div at bounding box center [675, 235] width 123 height 42
click at [576, 235] on div at bounding box center [537, 235] width 123 height 42
click at [501, 346] on p "4" at bounding box center [500, 348] width 10 height 19
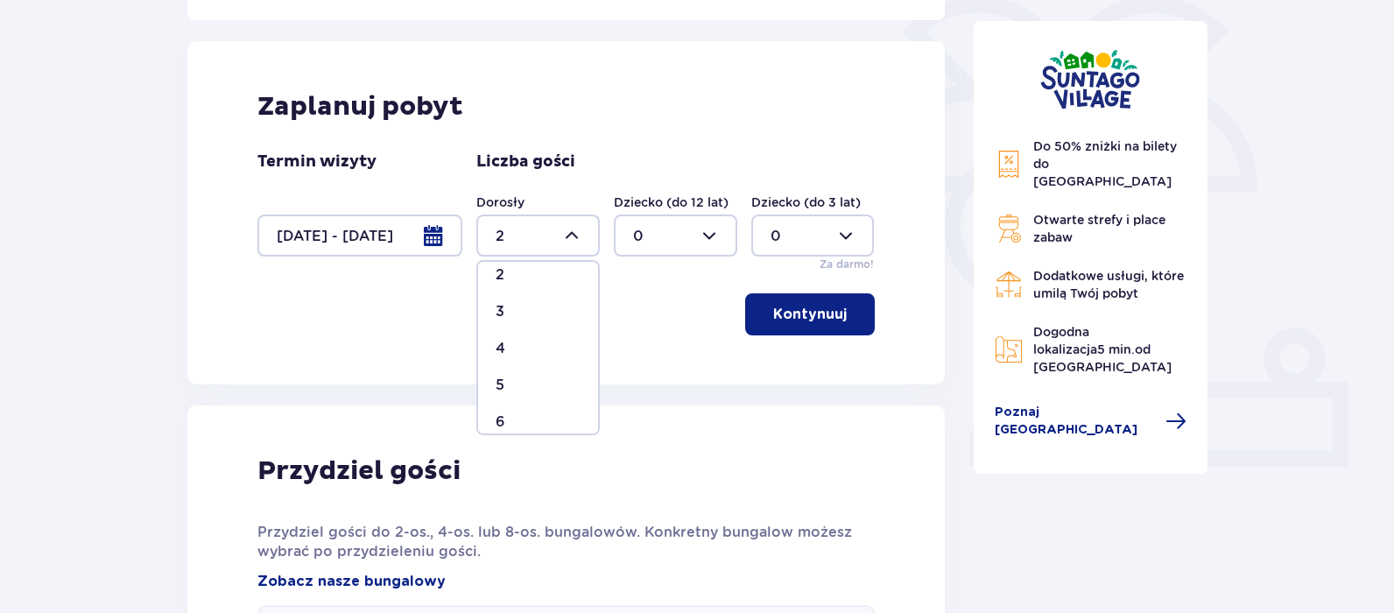
type input "4"
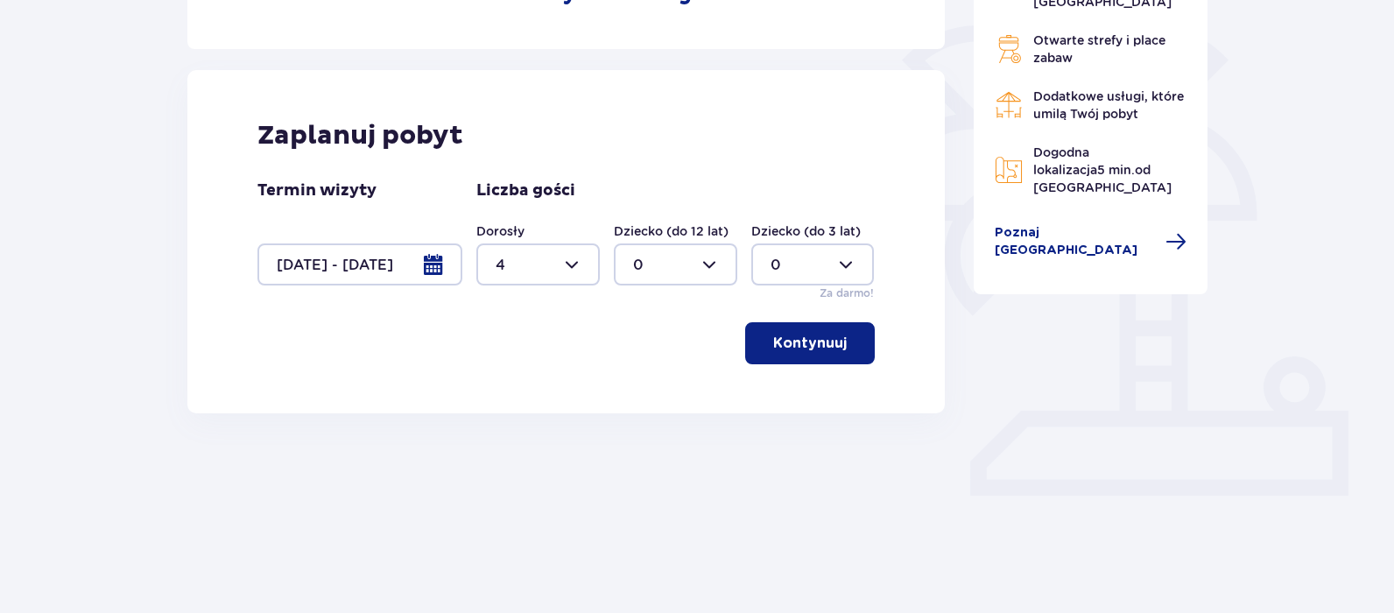
scroll to position [360, 0]
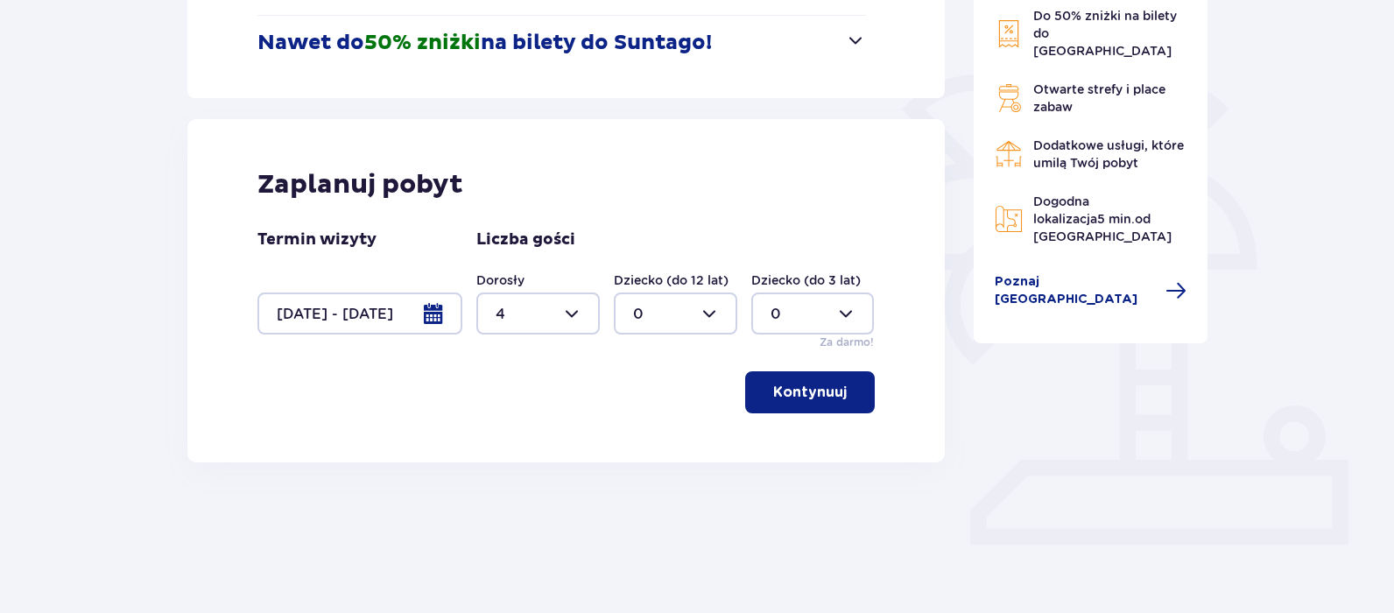
click at [802, 395] on p "Kontynuuj" at bounding box center [810, 392] width 74 height 19
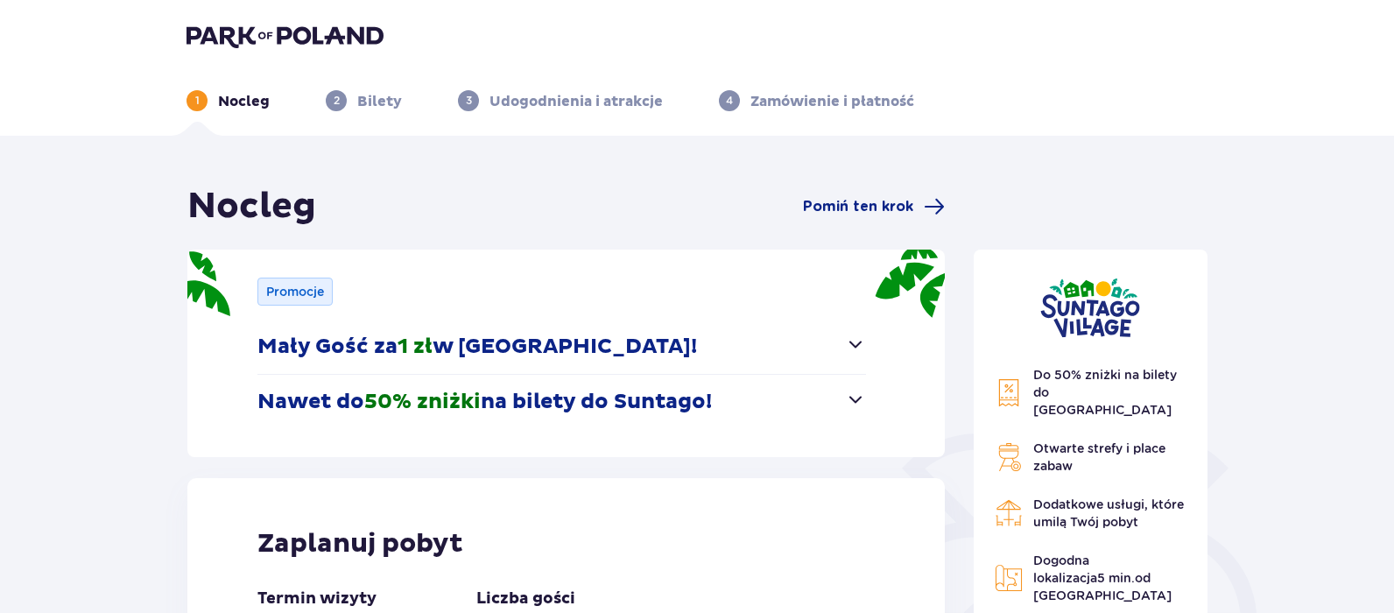
scroll to position [0, 0]
drag, startPoint x: 366, startPoint y: 102, endPoint x: 364, endPoint y: 84, distance: 17.6
click at [362, 99] on p "Bilety" at bounding box center [379, 102] width 45 height 19
